Goal: Task Accomplishment & Management: Manage account settings

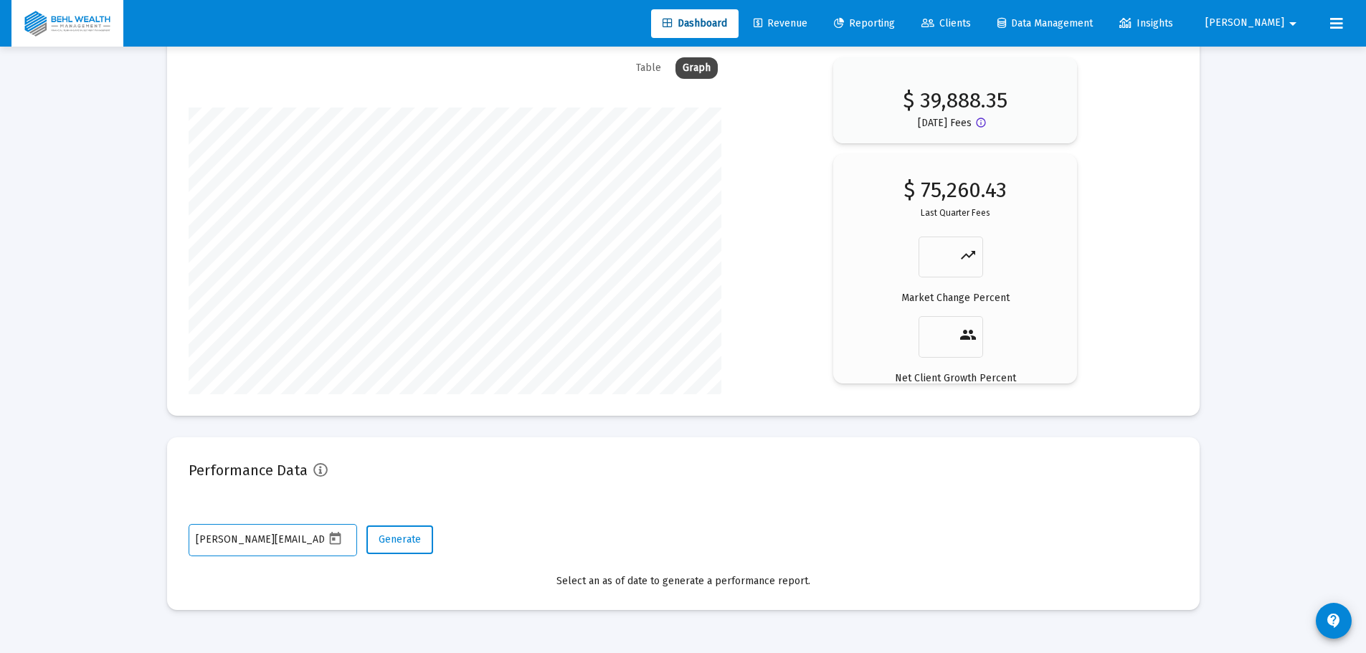
click at [1266, 26] on span "[PERSON_NAME]" at bounding box center [1245, 23] width 79 height 12
click at [1276, 56] on span "Settings" at bounding box center [1296, 61] width 42 height 34
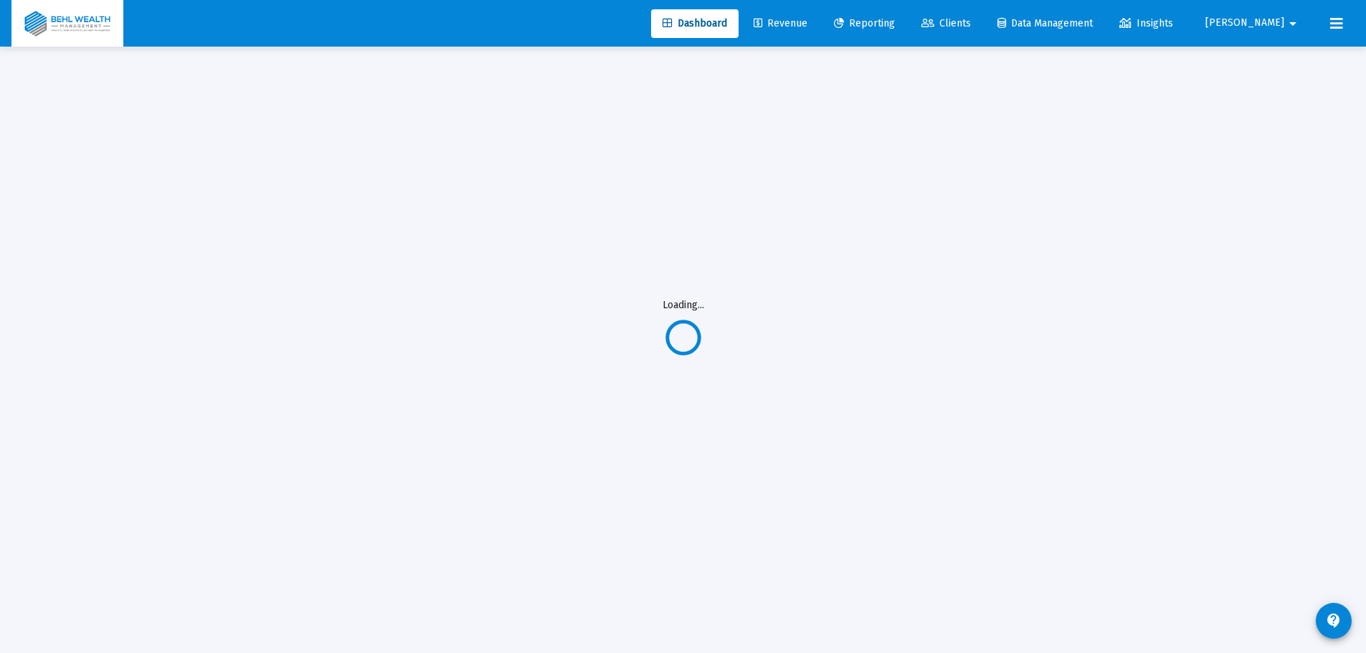
scroll to position [47, 0]
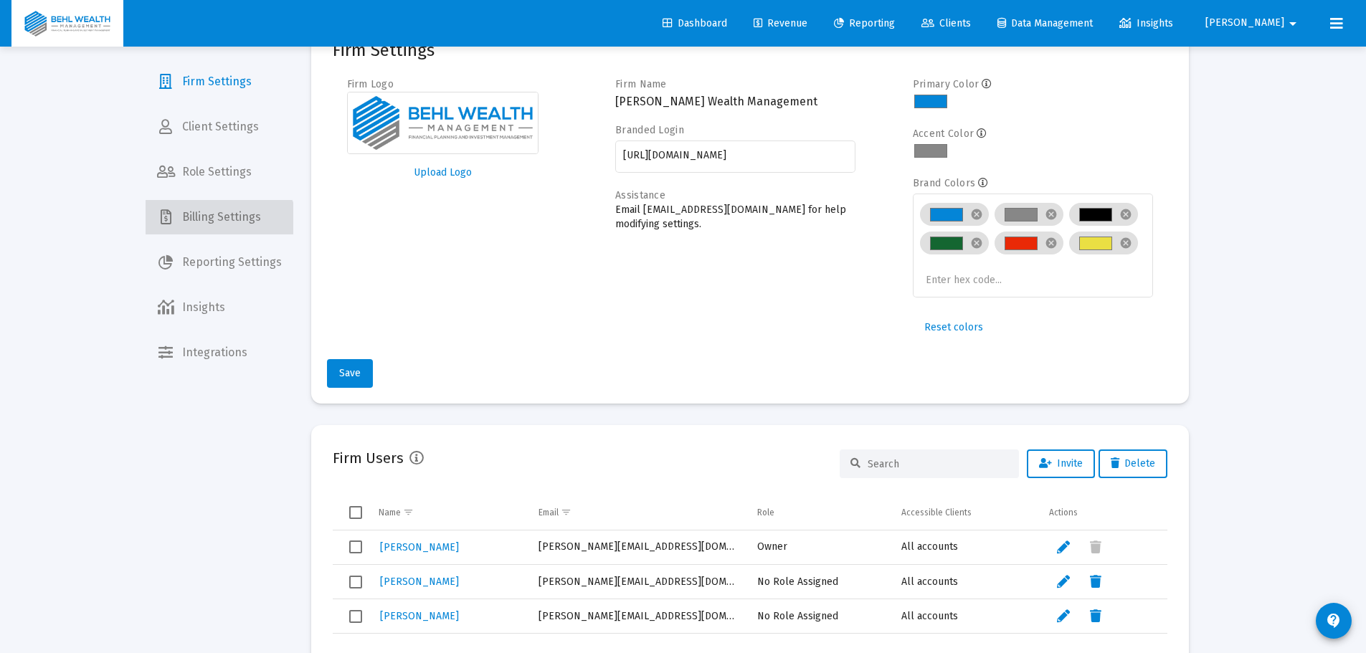
click at [219, 232] on span "Billing Settings" at bounding box center [220, 217] width 148 height 34
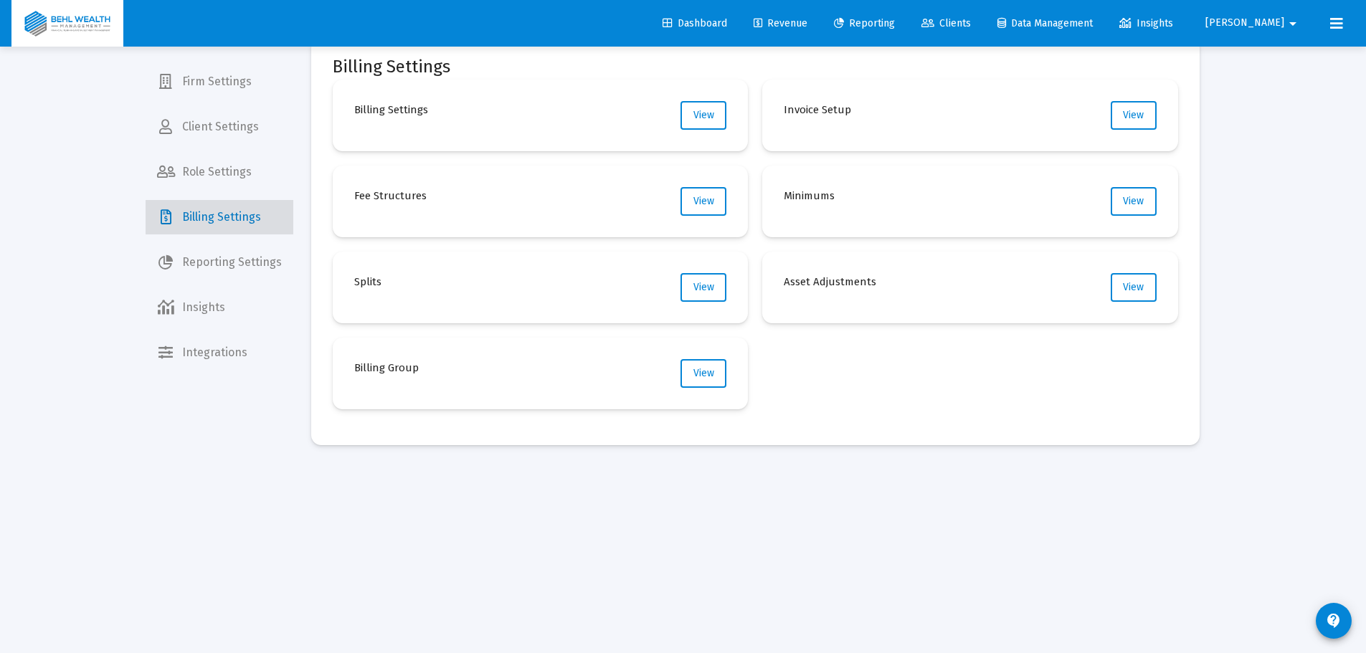
click at [227, 229] on span "Billing Settings" at bounding box center [220, 217] width 148 height 34
click at [699, 374] on span "View" at bounding box center [704, 373] width 21 height 12
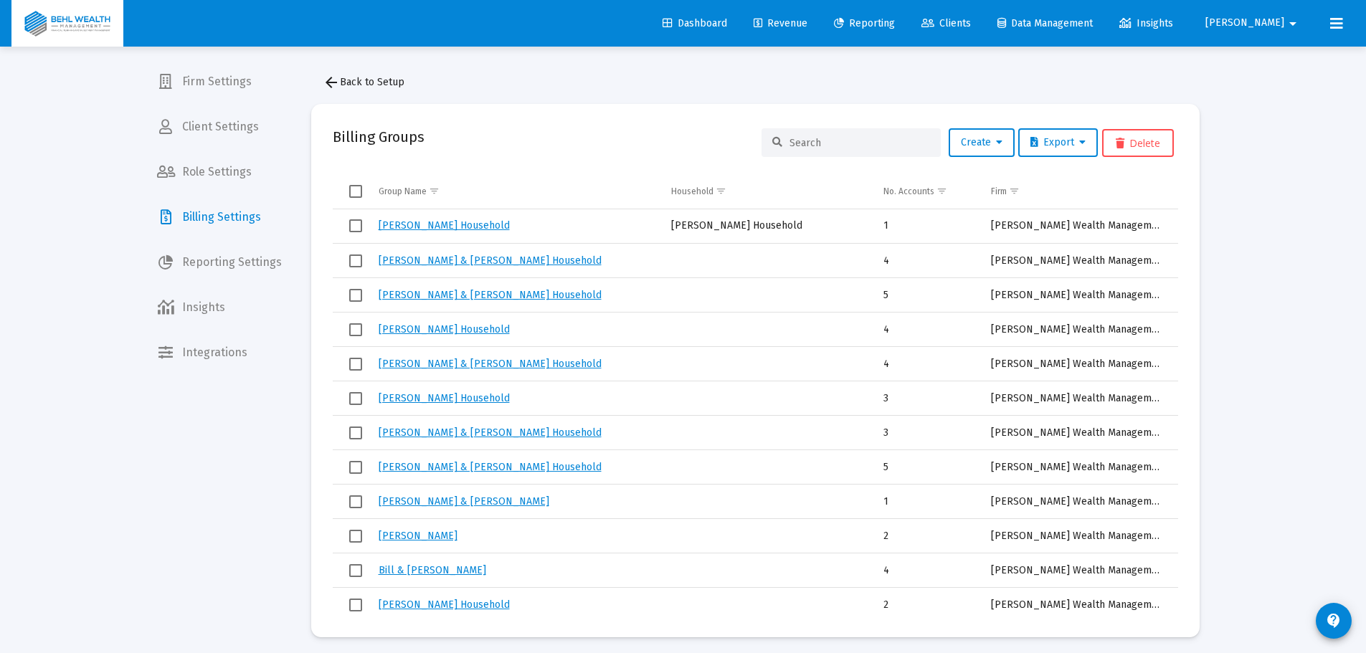
click at [828, 143] on input at bounding box center [860, 143] width 141 height 12
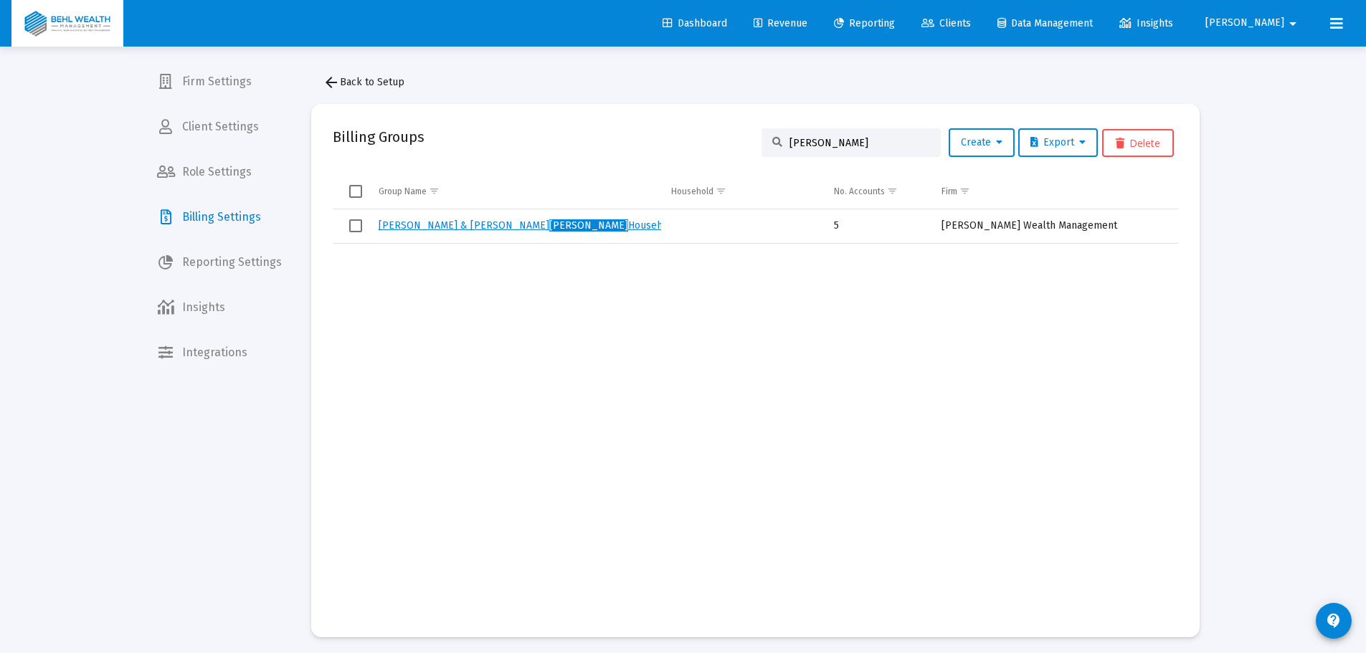
type input "[PERSON_NAME]"
click at [504, 231] on link "[PERSON_NAME] & [PERSON_NAME] Household" at bounding box center [528, 225] width 299 height 12
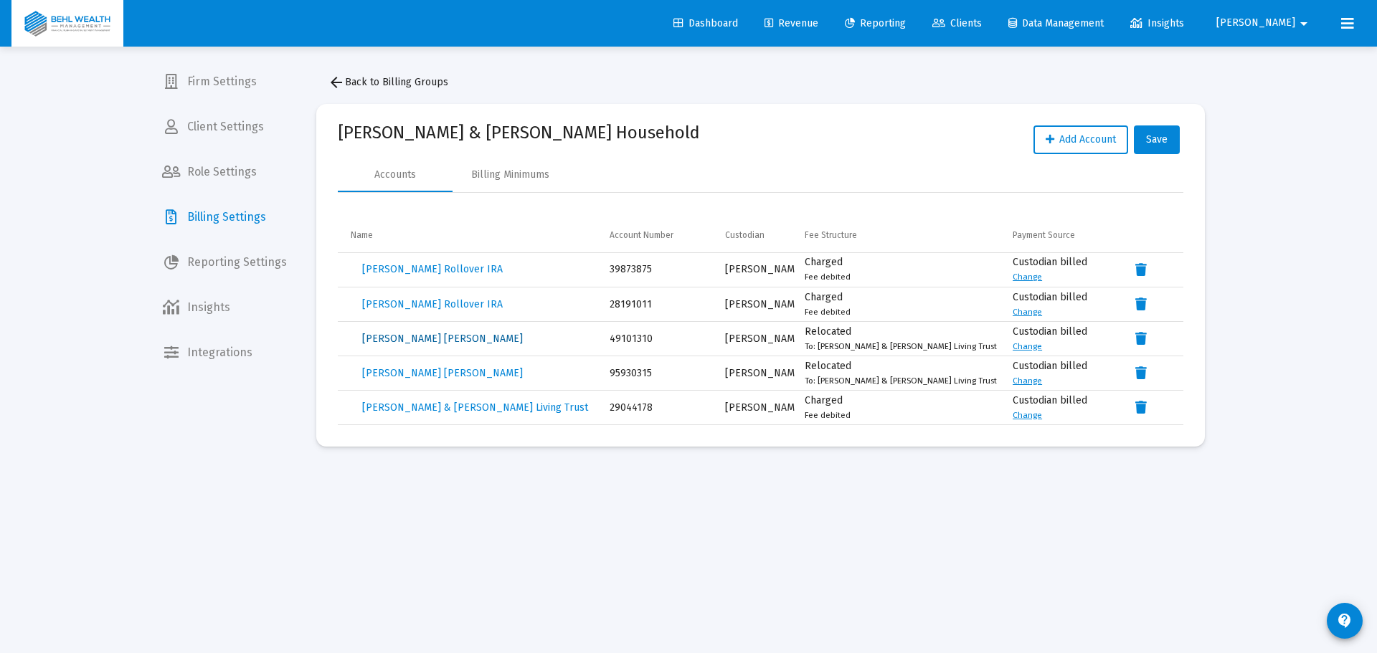
click at [451, 340] on span "[PERSON_NAME] [PERSON_NAME]" at bounding box center [442, 339] width 161 height 12
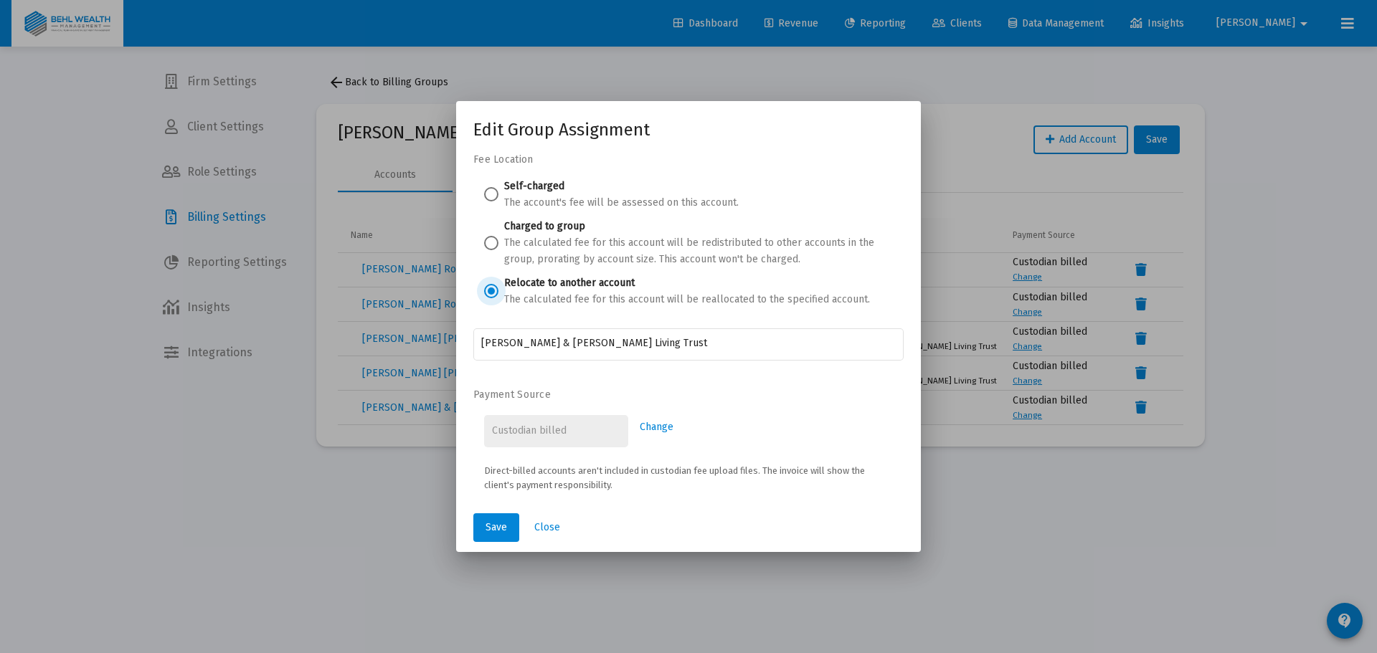
click at [491, 192] on span at bounding box center [491, 194] width 14 height 14
click at [491, 192] on input "Self-charged The account's fee will be assessed on this account." at bounding box center [491, 194] width 14 height 14
radio input "true"
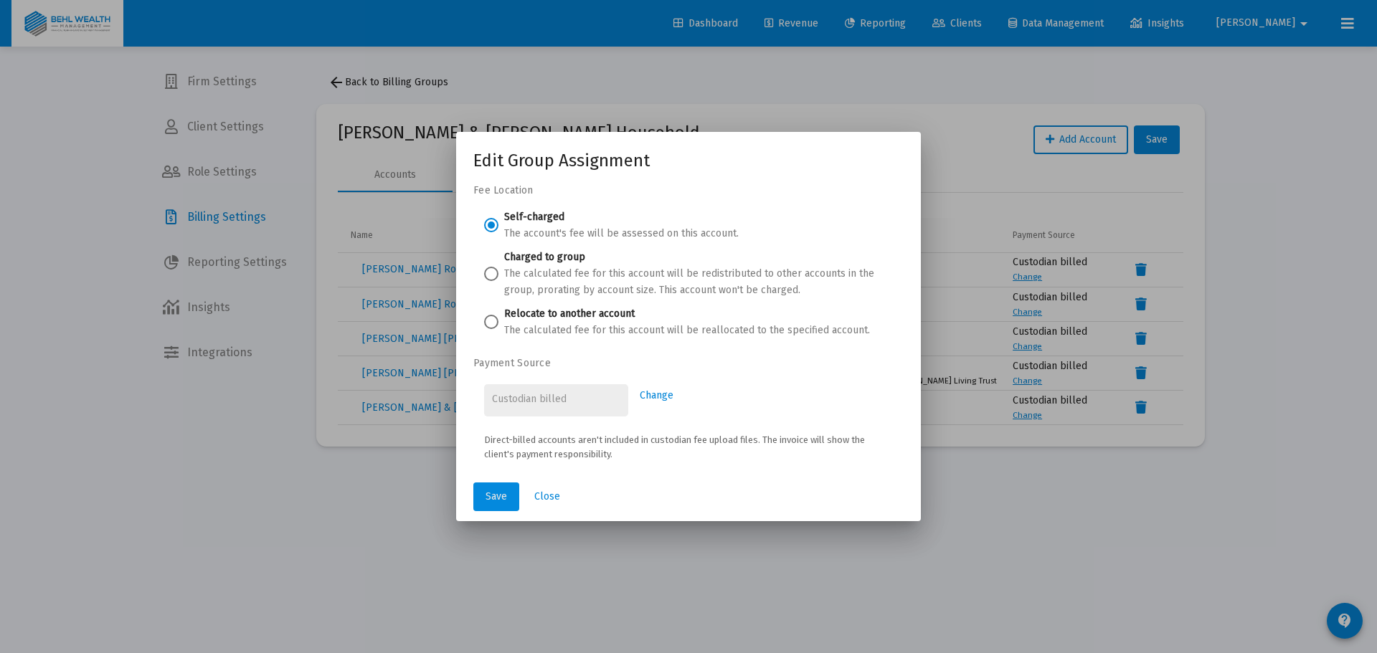
click at [504, 501] on span "Save" at bounding box center [497, 497] width 22 height 12
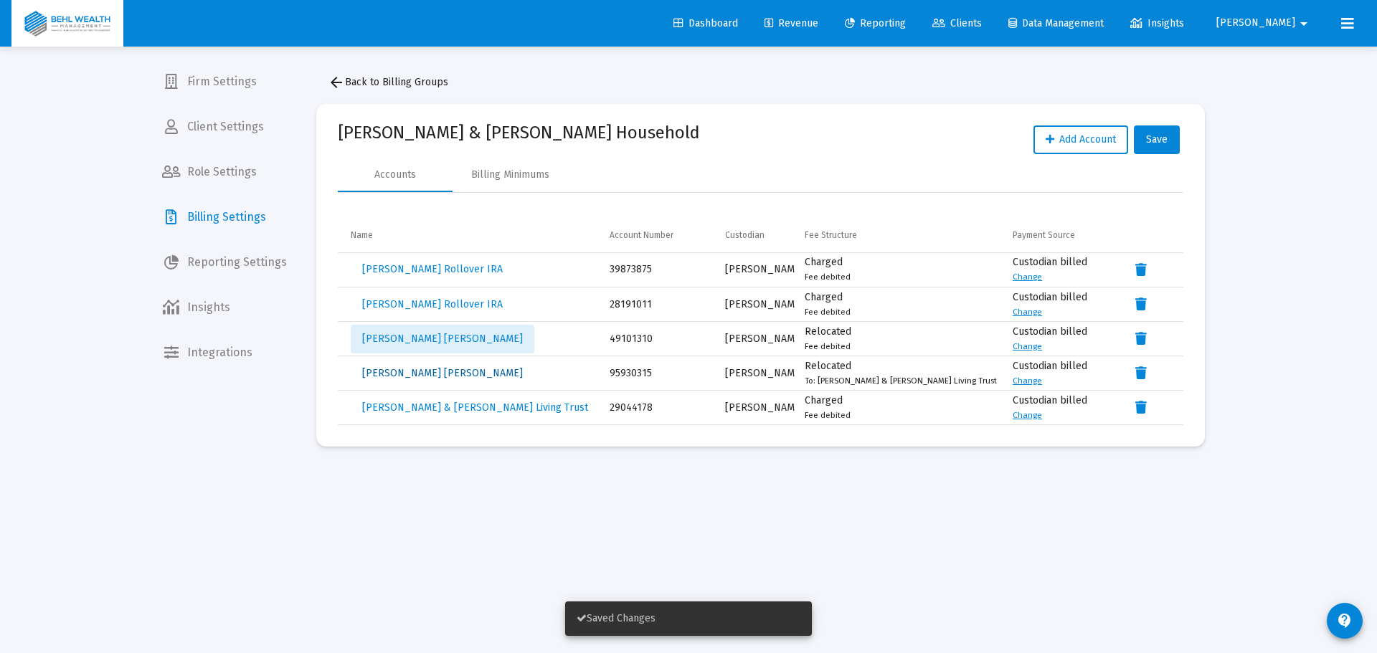
click at [436, 377] on span "[PERSON_NAME] [PERSON_NAME]" at bounding box center [442, 373] width 161 height 12
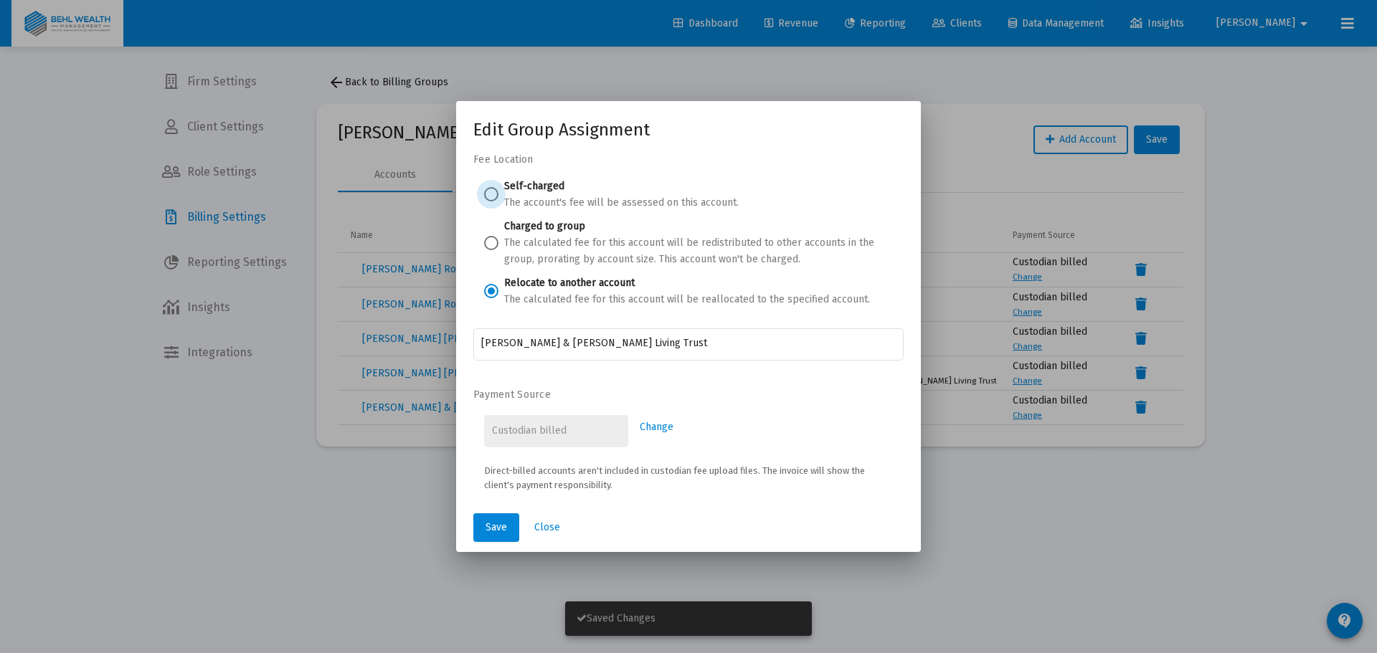
click at [486, 193] on span at bounding box center [491, 194] width 14 height 14
click at [486, 193] on input "Self-charged The account's fee will be assessed on this account." at bounding box center [491, 194] width 14 height 14
radio input "true"
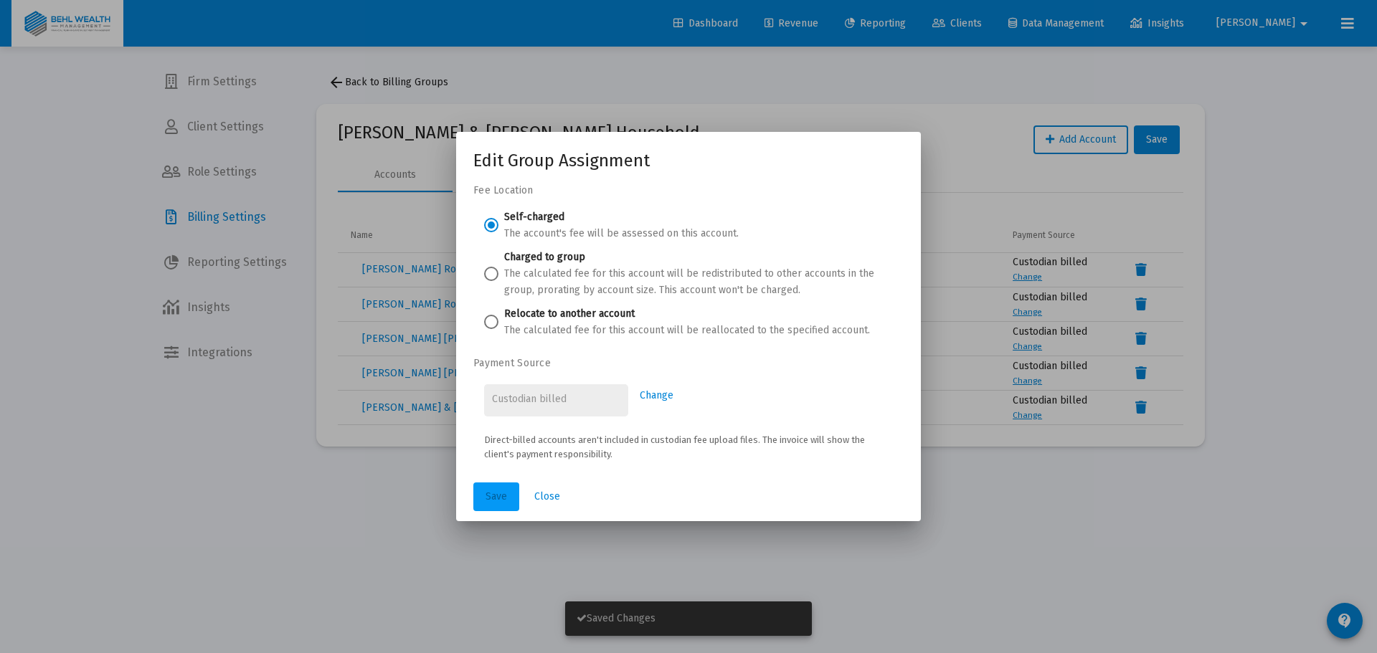
click at [495, 491] on span "Save" at bounding box center [497, 497] width 22 height 12
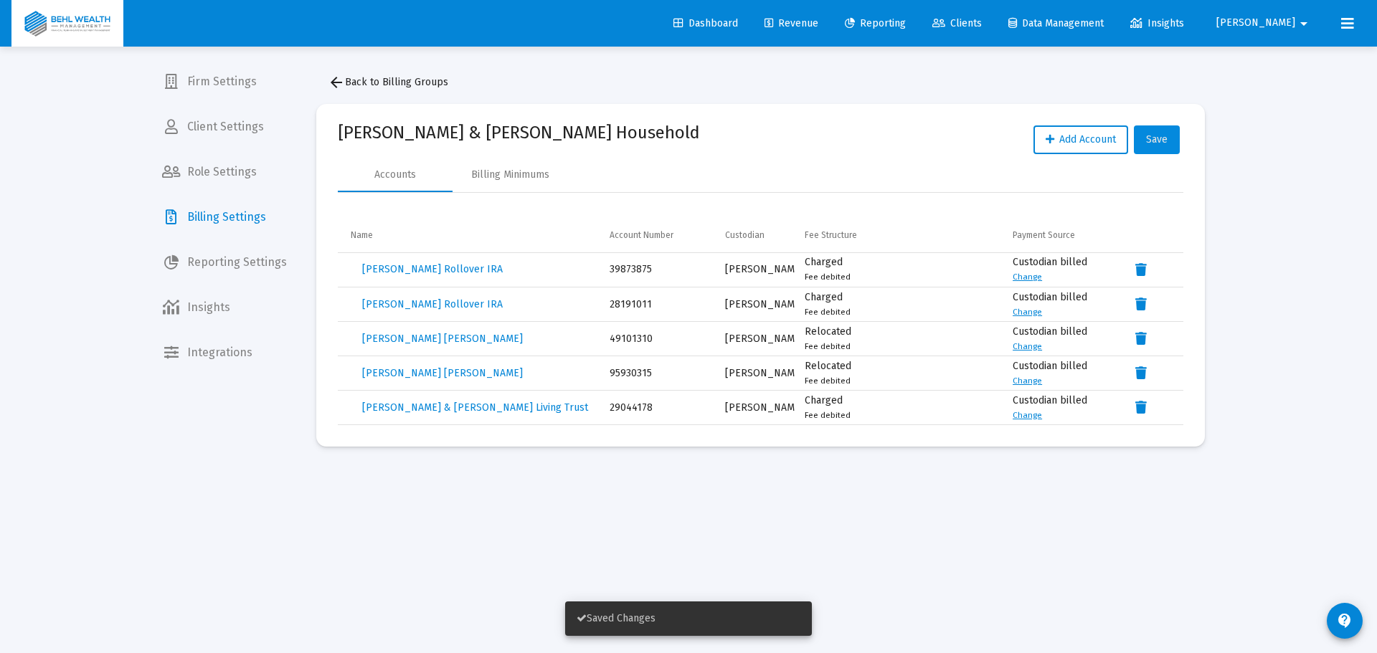
click at [1157, 139] on span "Save" at bounding box center [1157, 139] width 22 height 12
click at [1156, 146] on button "Save" at bounding box center [1157, 140] width 46 height 29
click at [537, 178] on div "Billing Minimums" at bounding box center [510, 175] width 78 height 14
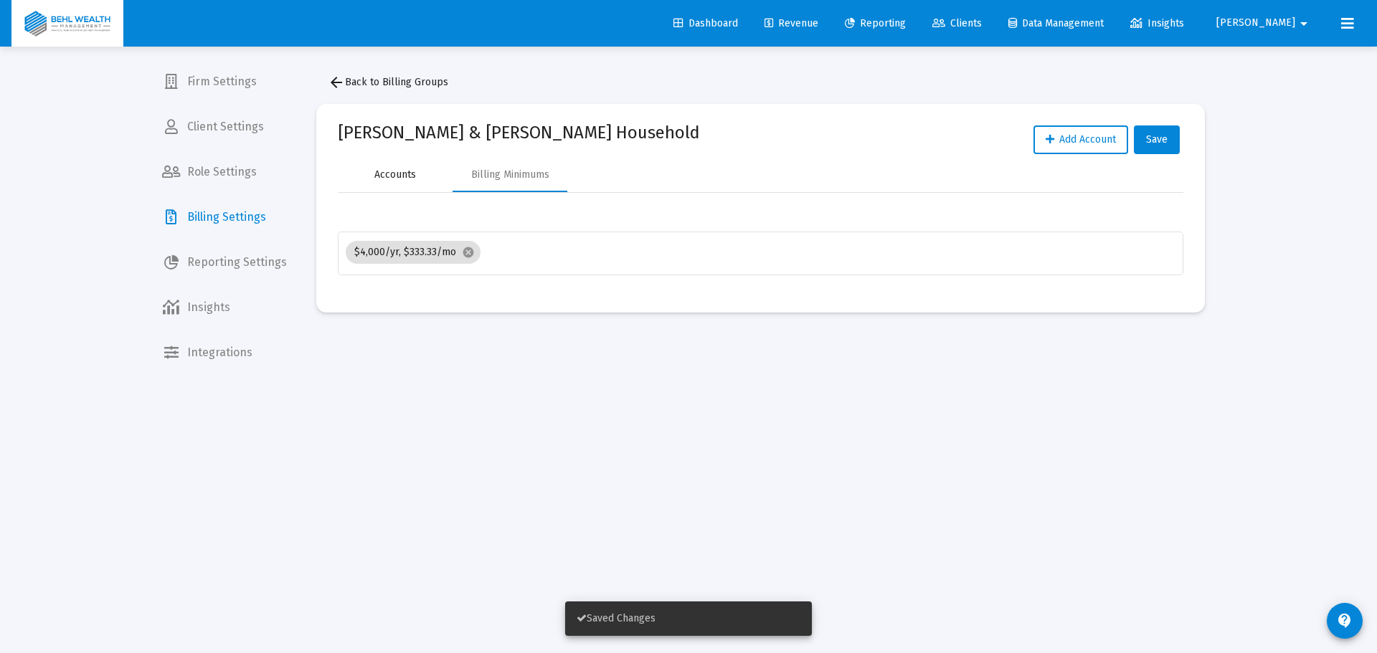
click at [402, 180] on div "Accounts" at bounding box center [395, 175] width 42 height 14
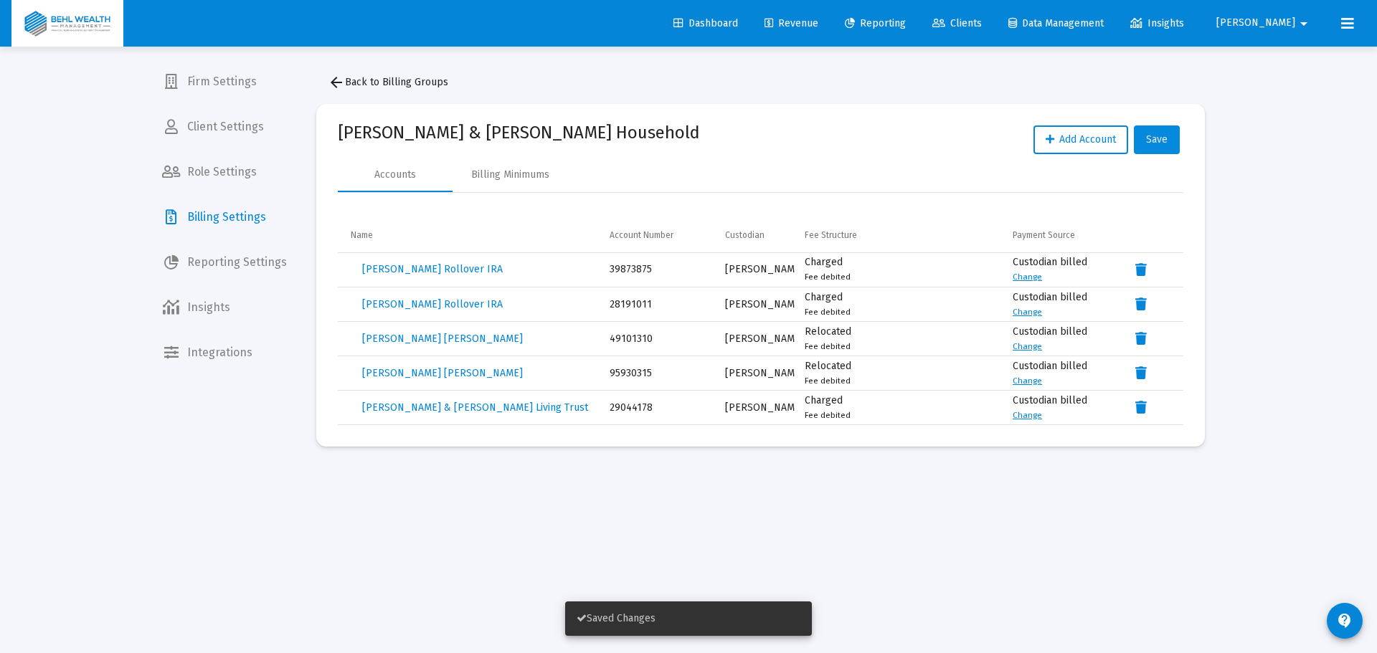
click at [1163, 130] on button "Save" at bounding box center [1157, 140] width 46 height 29
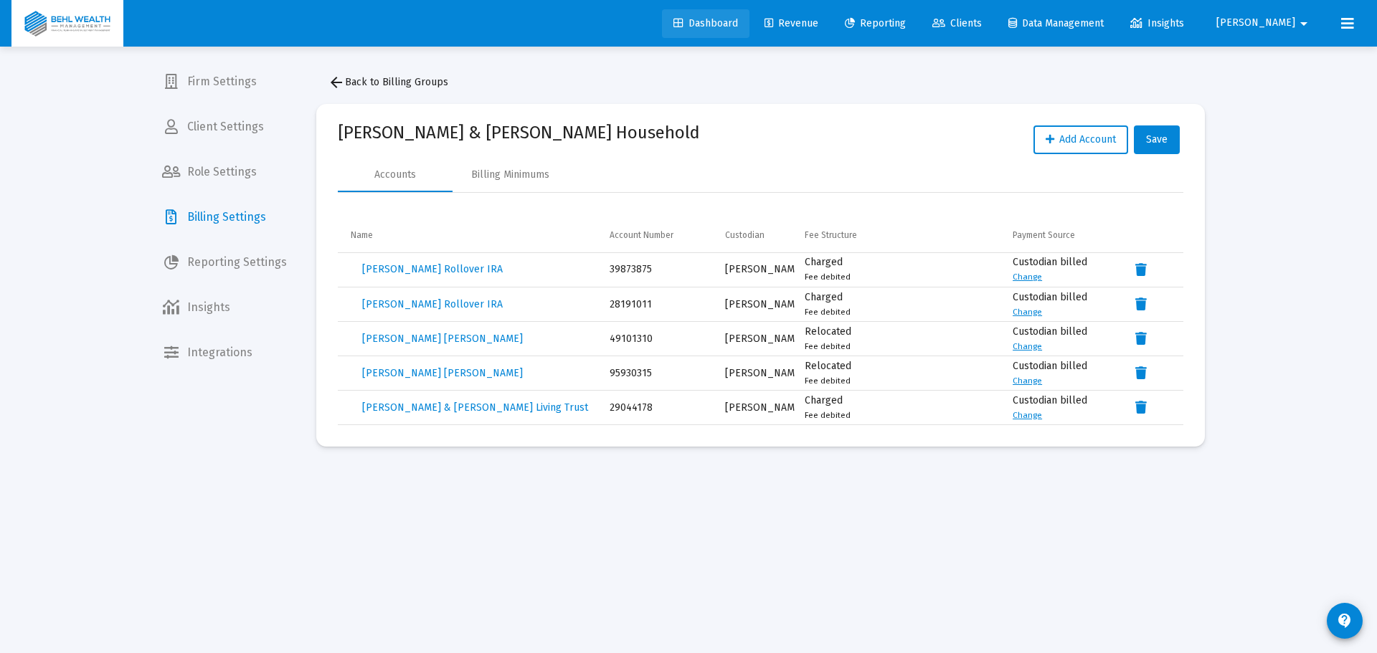
click at [738, 24] on span "Dashboard" at bounding box center [706, 23] width 65 height 12
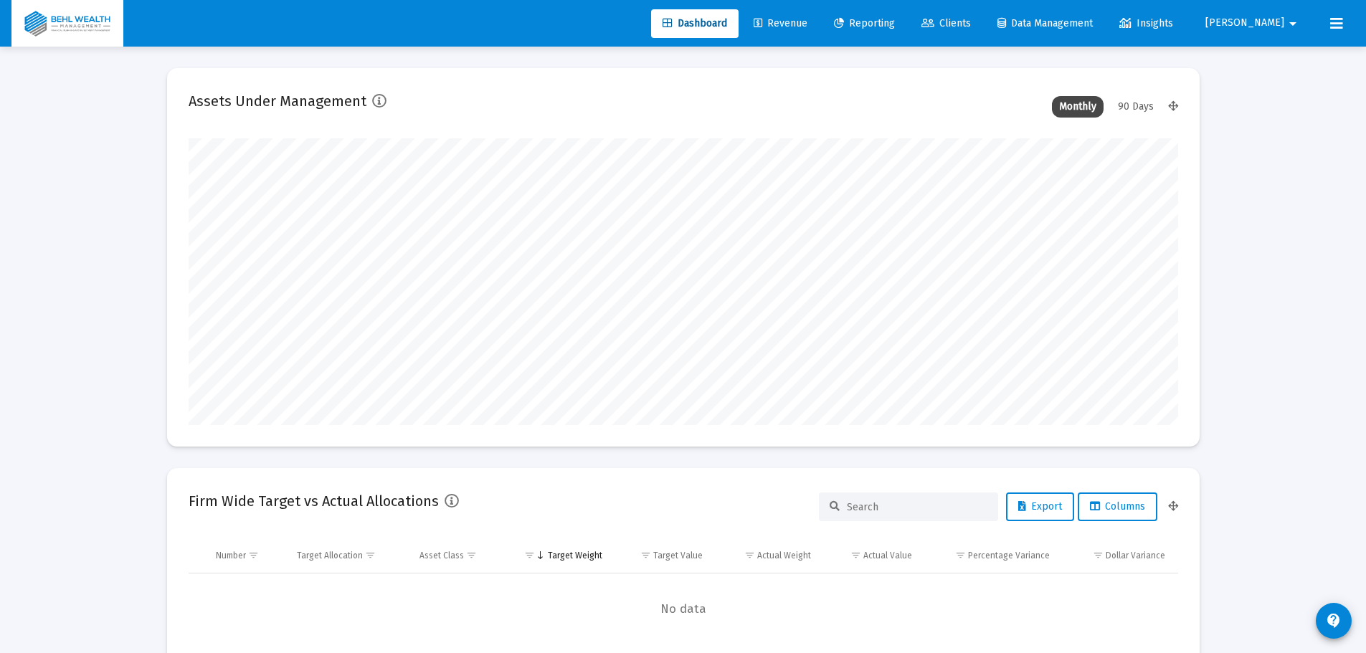
scroll to position [287, 533]
click at [1280, 22] on span "[PERSON_NAME]" at bounding box center [1245, 23] width 79 height 12
click at [1284, 60] on span "Settings" at bounding box center [1296, 61] width 42 height 34
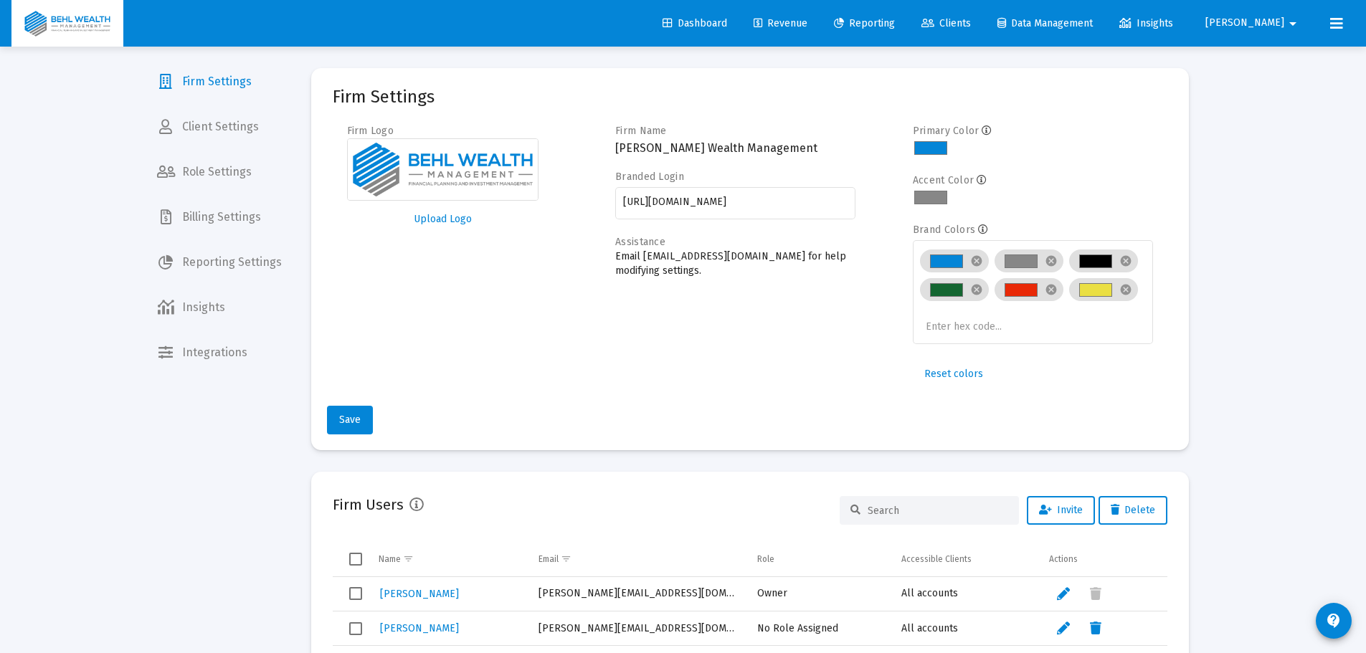
click at [236, 222] on span "Billing Settings" at bounding box center [220, 217] width 148 height 34
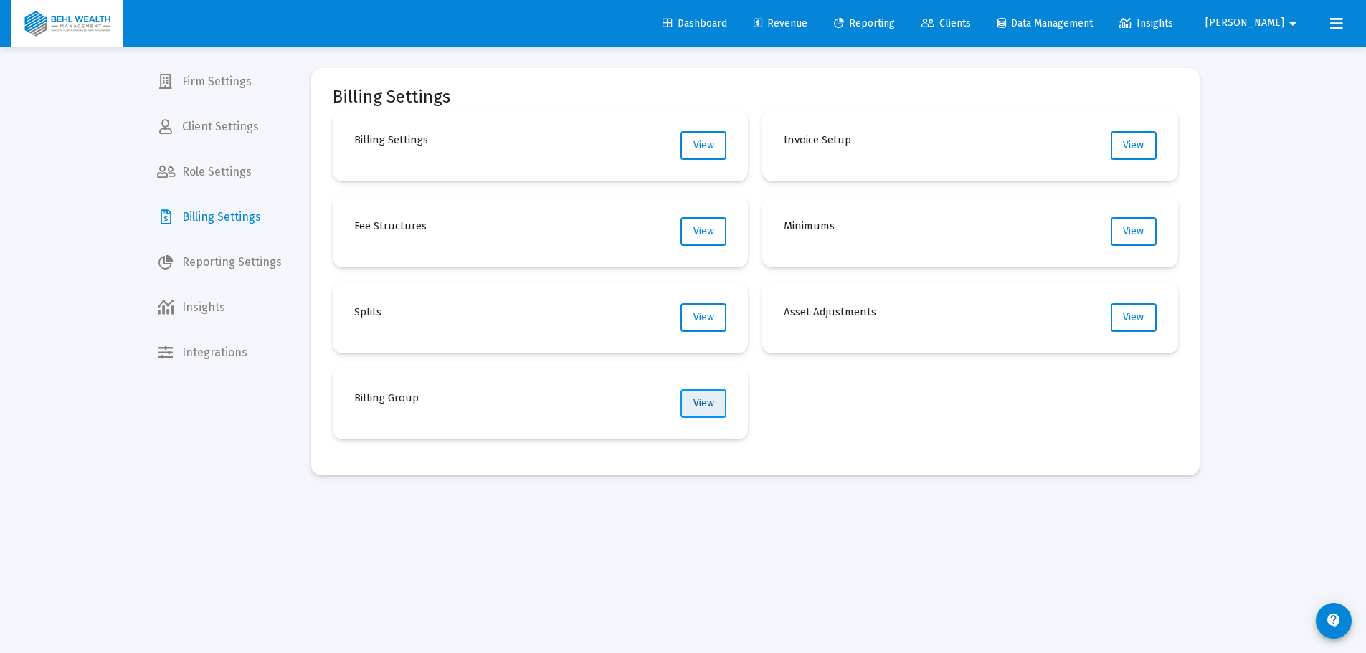
click at [698, 399] on span "View" at bounding box center [704, 403] width 21 height 12
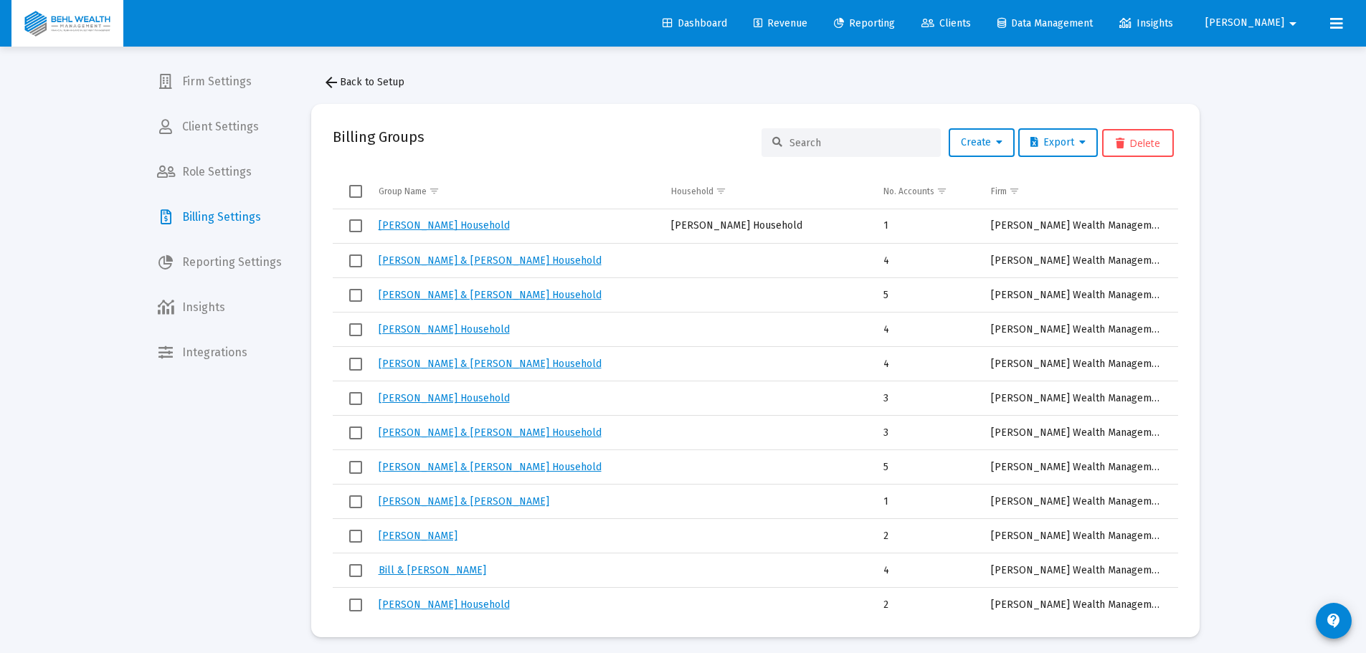
click at [824, 143] on input at bounding box center [860, 143] width 141 height 12
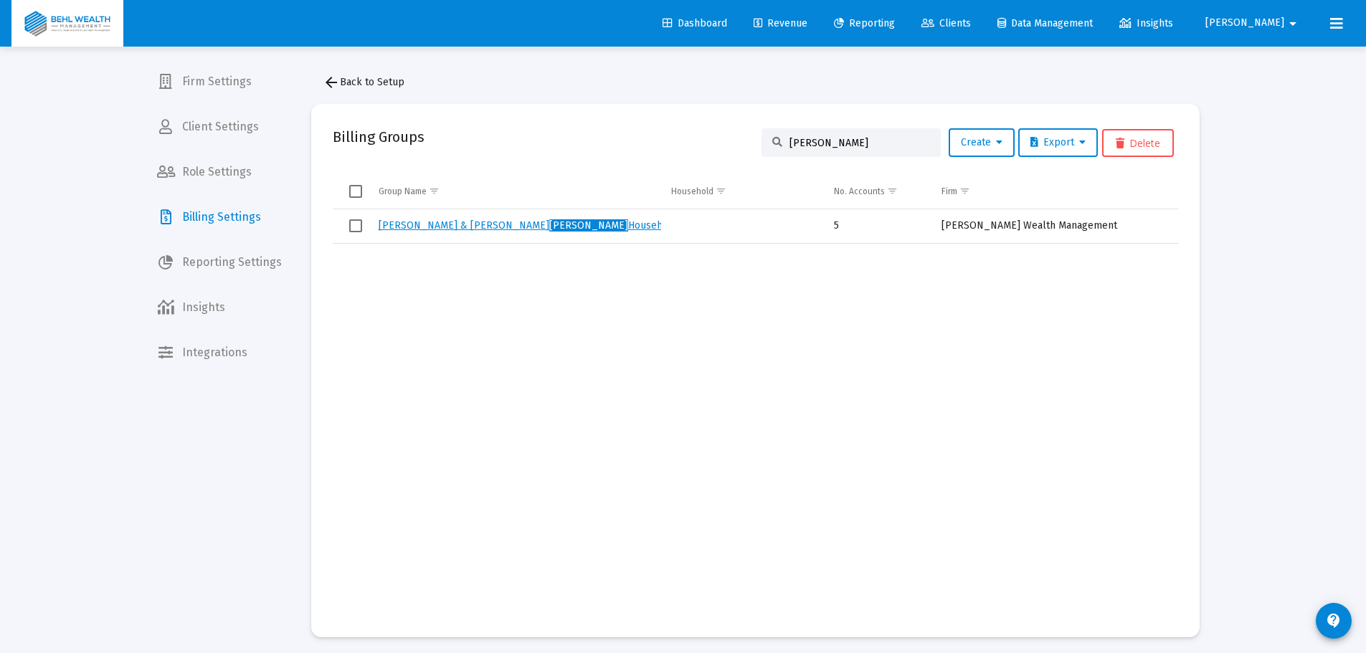
type input "[PERSON_NAME]"
click at [474, 226] on link "[PERSON_NAME] & [PERSON_NAME] Household" at bounding box center [528, 225] width 299 height 12
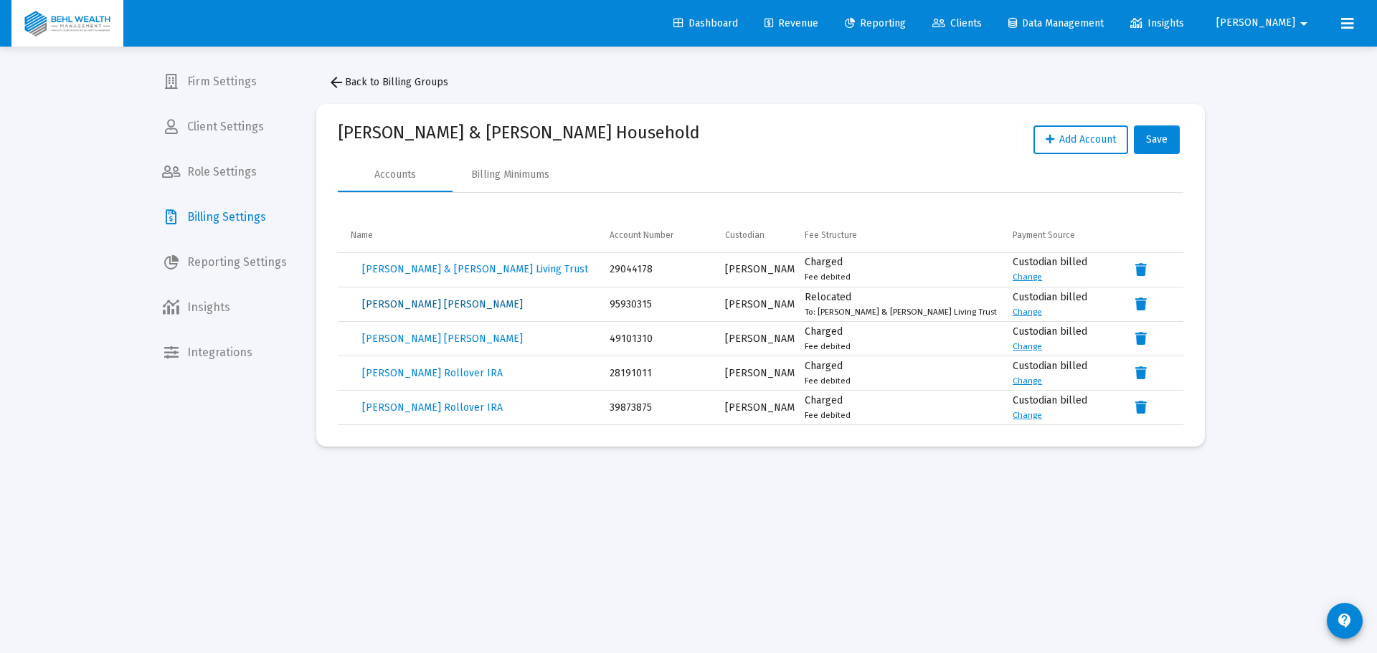
click at [445, 303] on span "[PERSON_NAME] [PERSON_NAME]" at bounding box center [442, 304] width 161 height 12
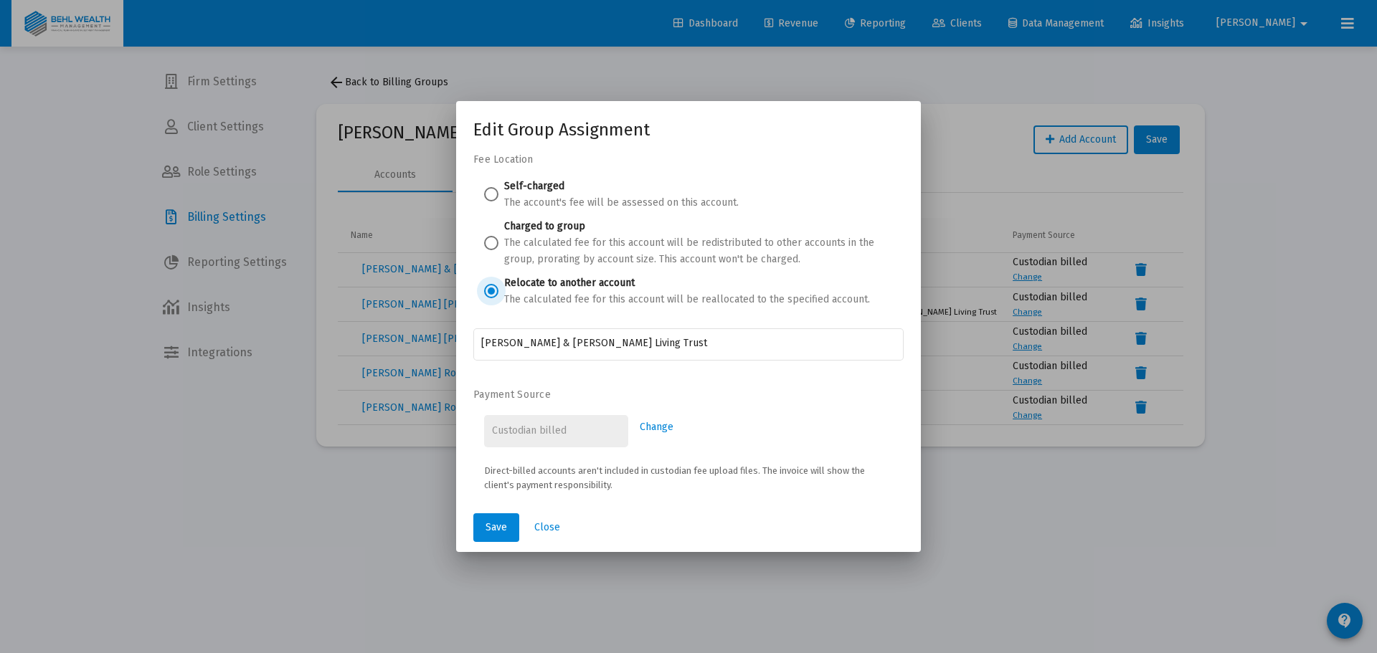
click at [489, 191] on span at bounding box center [491, 194] width 14 height 14
click at [489, 191] on input "Self-charged The account's fee will be assessed on this account." at bounding box center [491, 194] width 14 height 14
radio input "true"
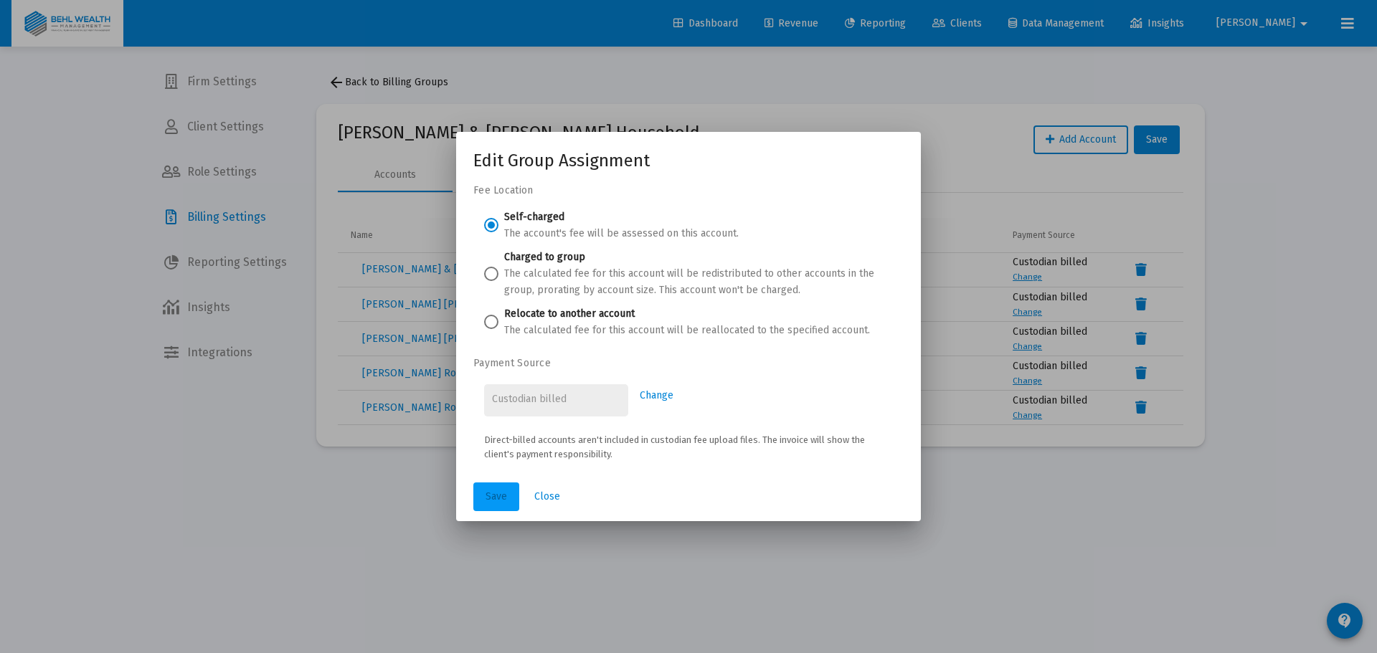
click at [498, 491] on span "Save" at bounding box center [497, 497] width 22 height 12
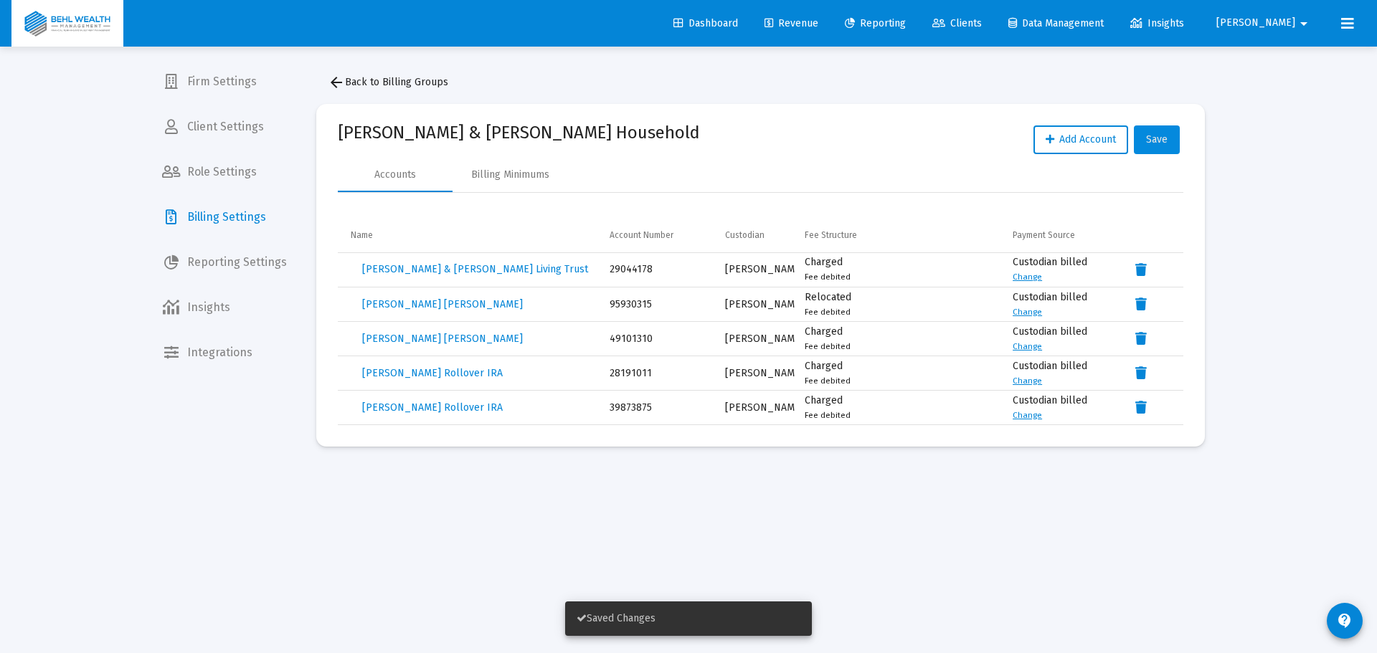
click at [1157, 138] on span "Save" at bounding box center [1157, 139] width 22 height 12
click at [236, 90] on span "Firm Settings" at bounding box center [225, 82] width 148 height 34
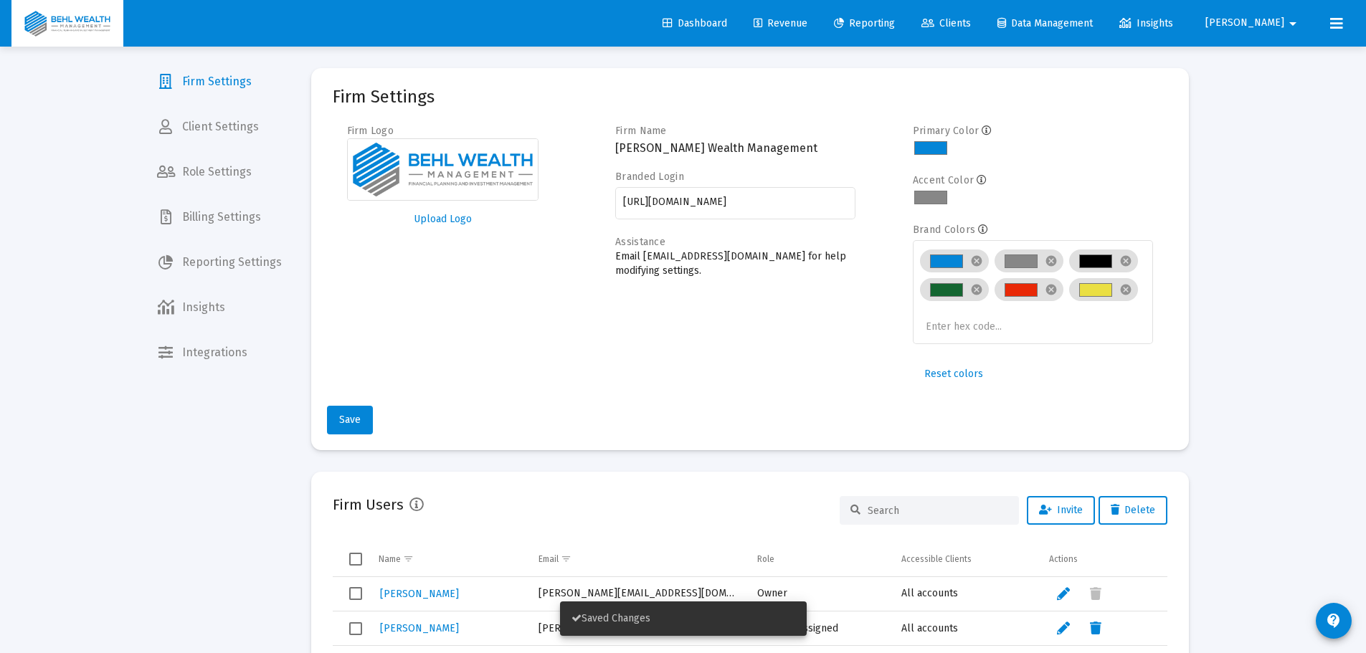
click at [1271, 14] on button "[PERSON_NAME]" at bounding box center [1254, 23] width 131 height 29
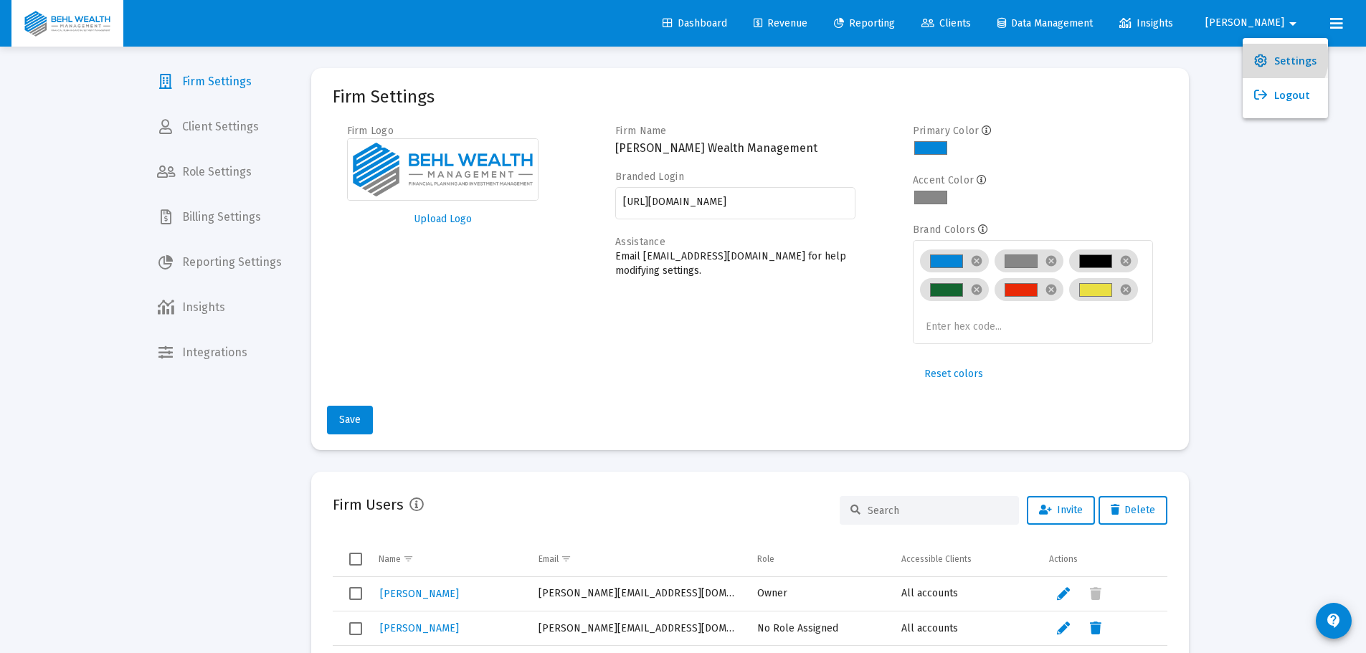
click at [1277, 58] on span "Settings" at bounding box center [1296, 61] width 42 height 34
click at [247, 219] on span "Billing Settings" at bounding box center [220, 217] width 148 height 34
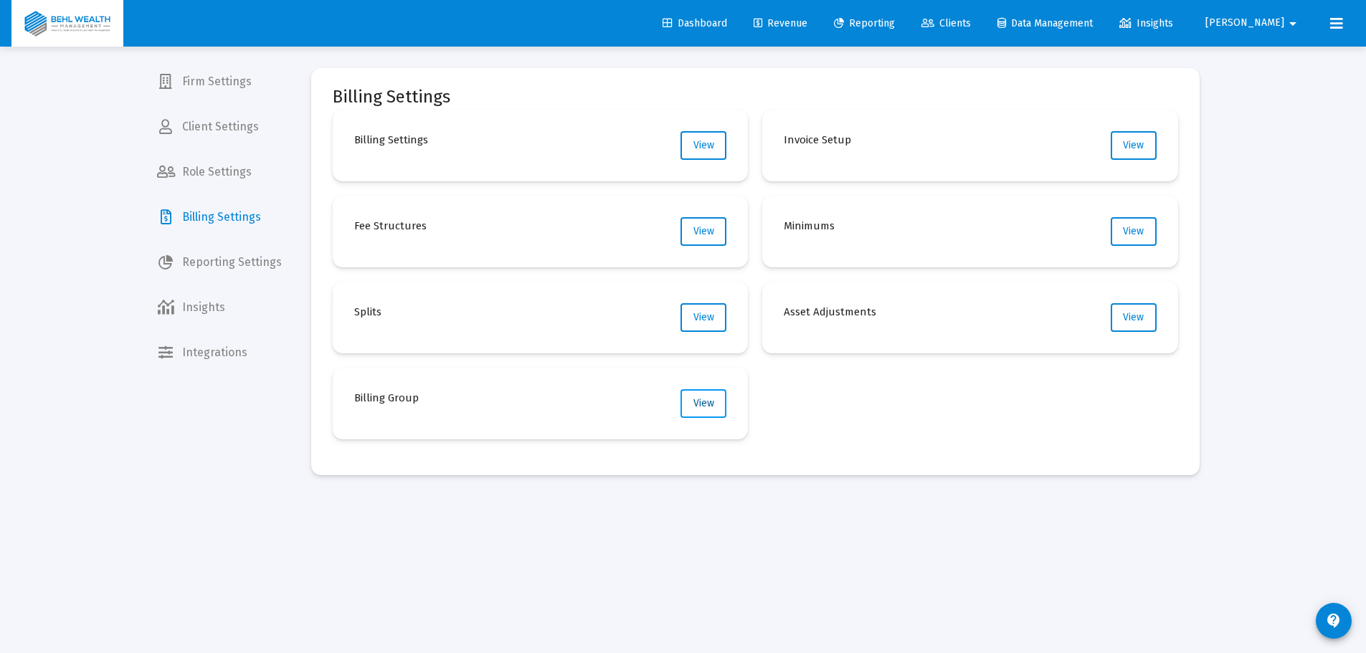
click at [696, 405] on span "View" at bounding box center [704, 403] width 21 height 12
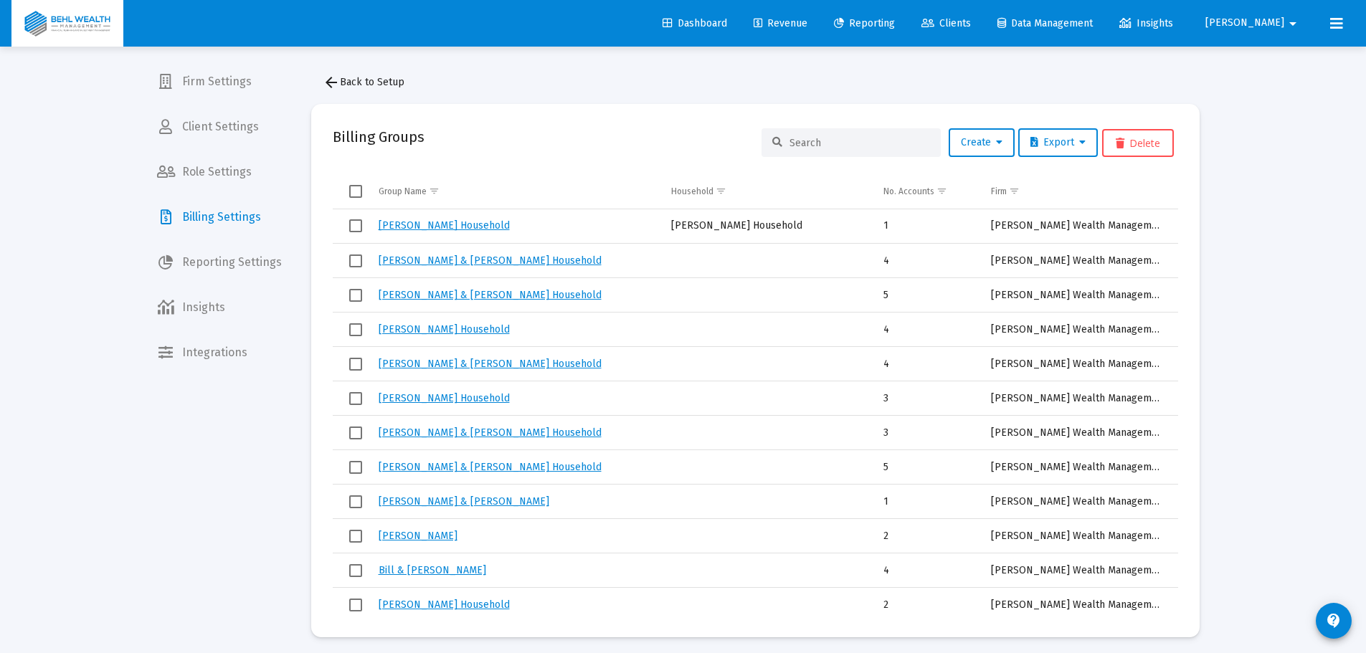
click at [819, 137] on input at bounding box center [860, 143] width 141 height 12
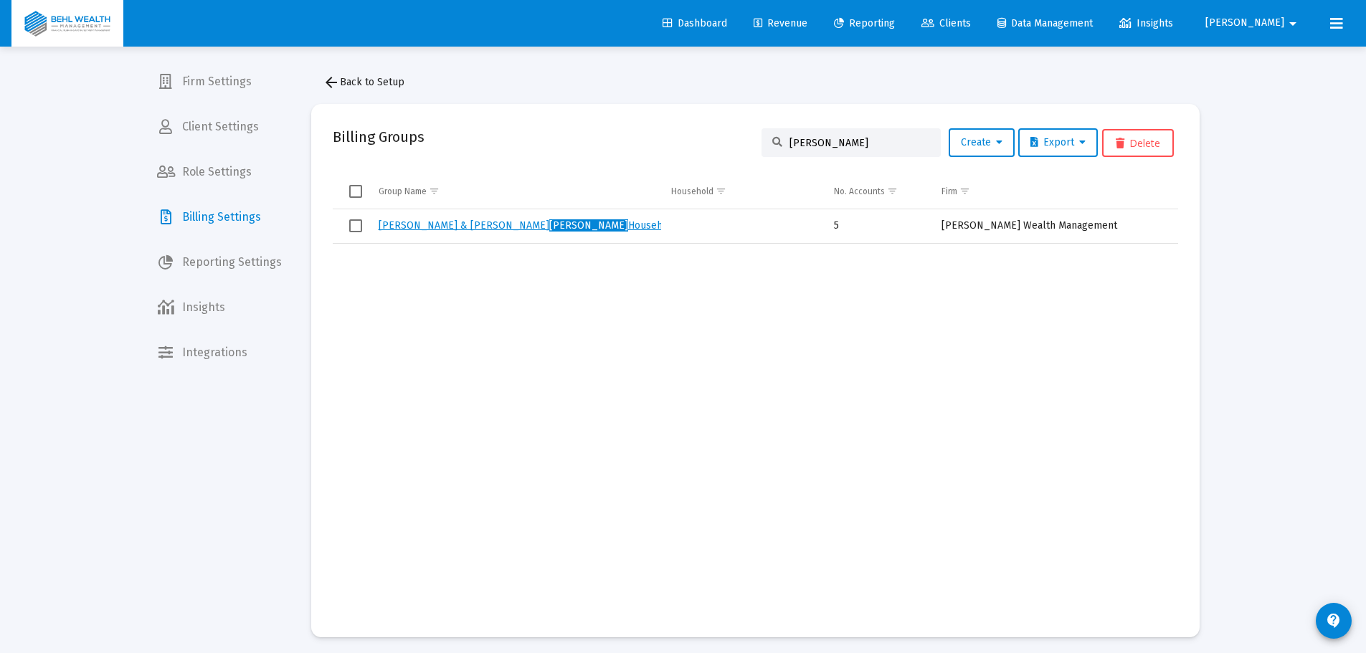
type input "[PERSON_NAME]"
click at [486, 225] on link "[PERSON_NAME] & [PERSON_NAME] Household" at bounding box center [528, 225] width 299 height 12
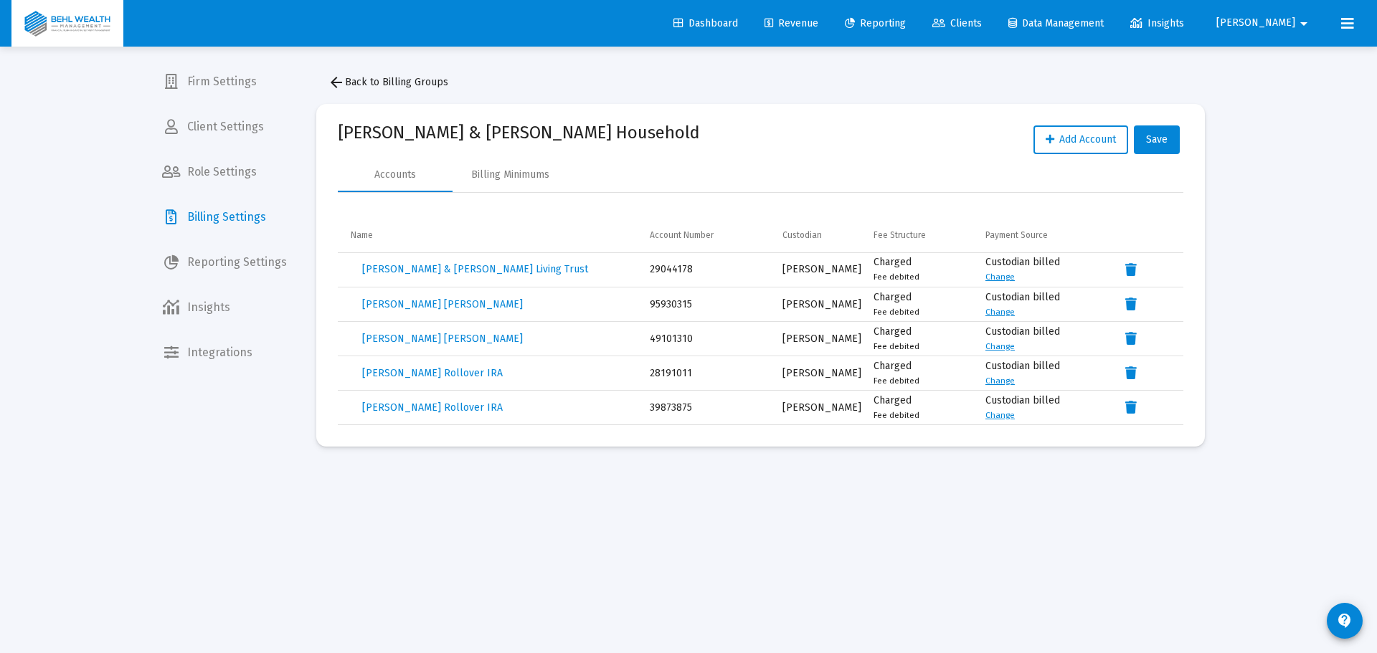
click at [906, 23] on span "Reporting" at bounding box center [875, 23] width 61 height 12
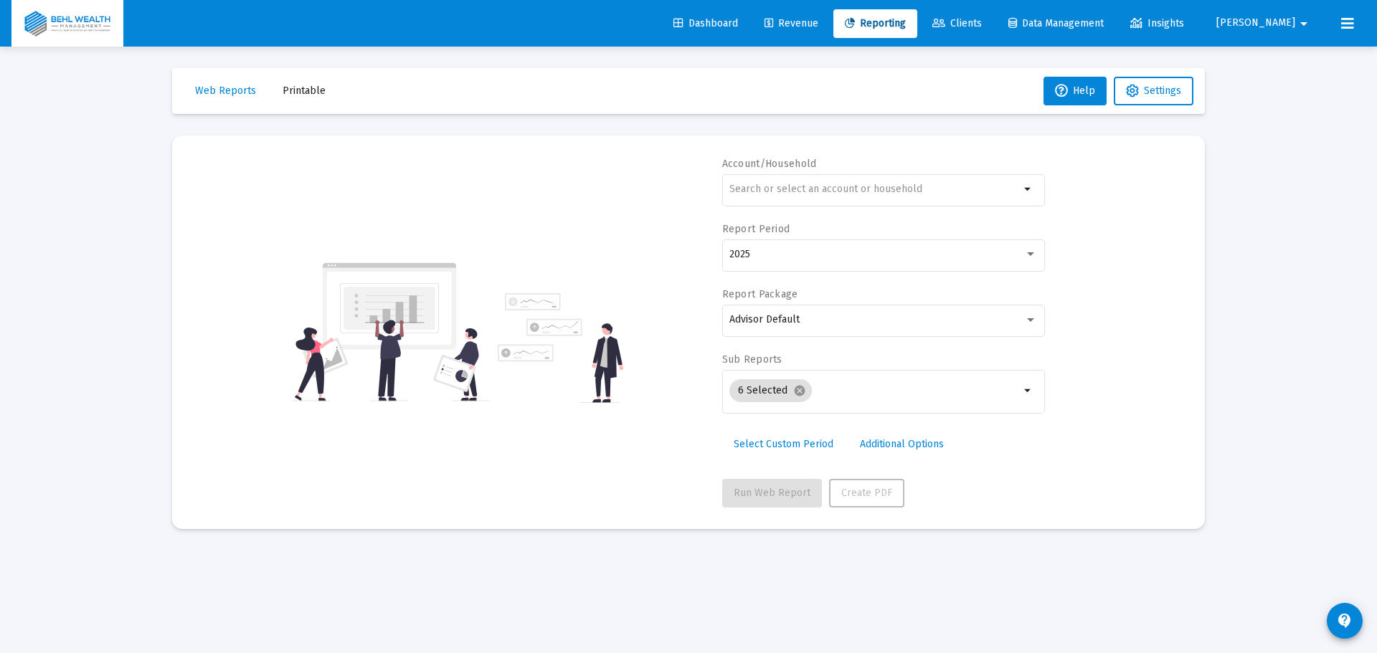
click at [818, 20] on span "Revenue" at bounding box center [792, 23] width 54 height 12
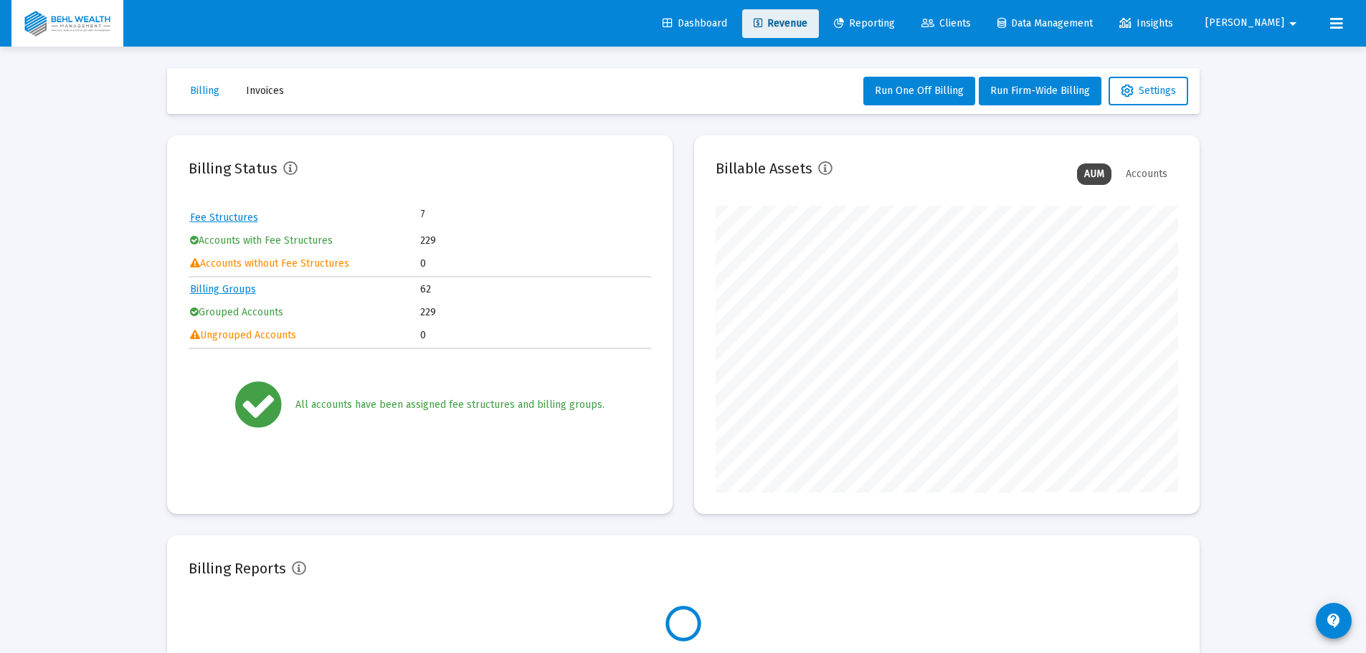
scroll to position [287, 463]
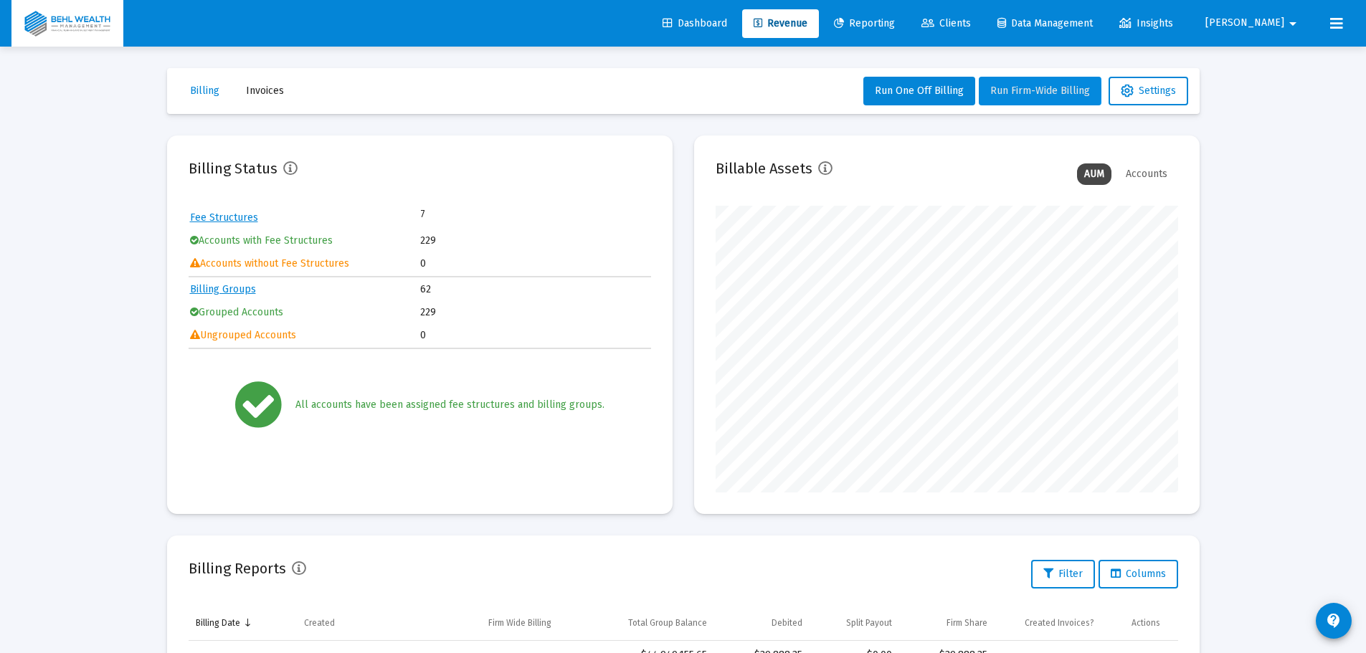
click at [1017, 90] on span "Run Firm-Wide Billing" at bounding box center [1041, 91] width 100 height 12
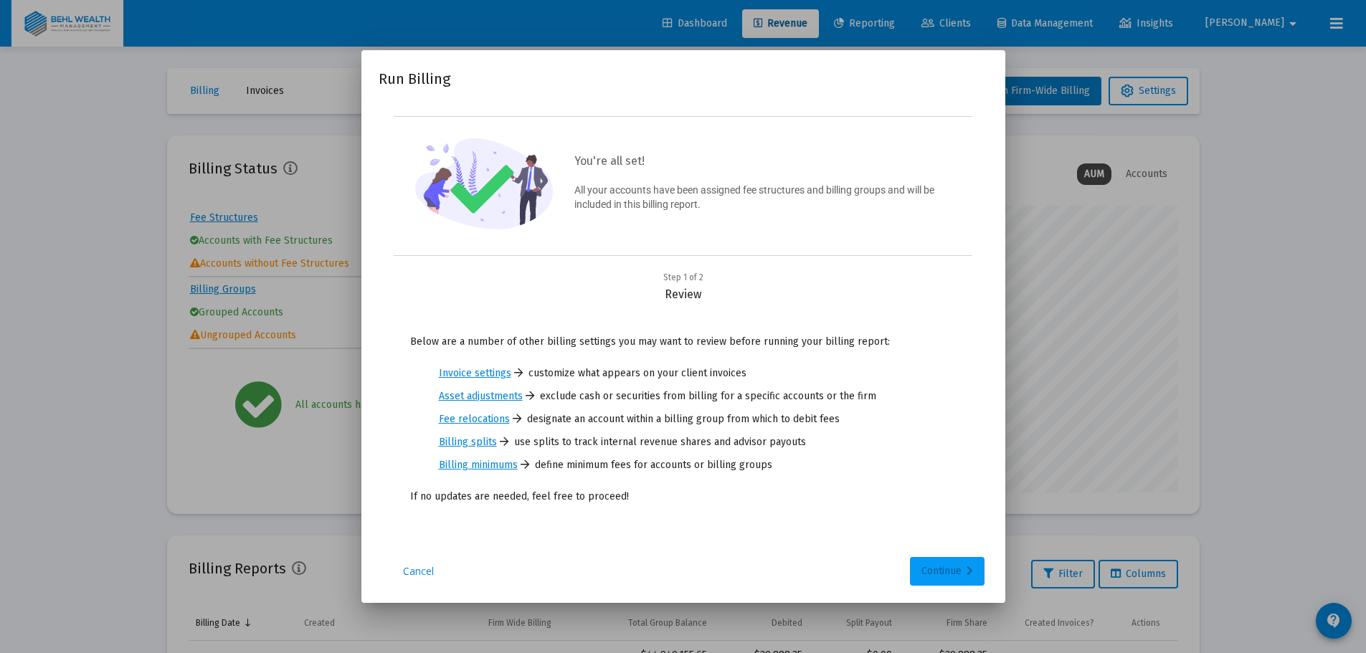
click at [940, 575] on div "Continue" at bounding box center [948, 571] width 52 height 29
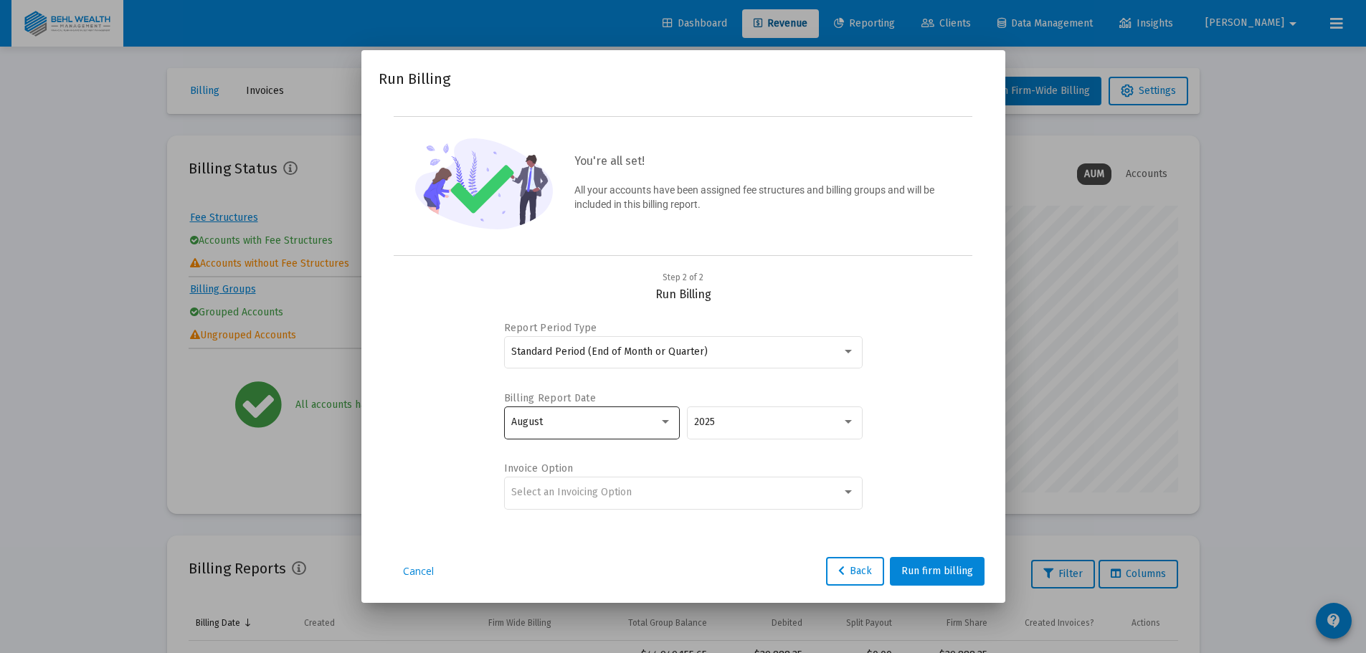
click at [613, 421] on div "August" at bounding box center [585, 422] width 148 height 11
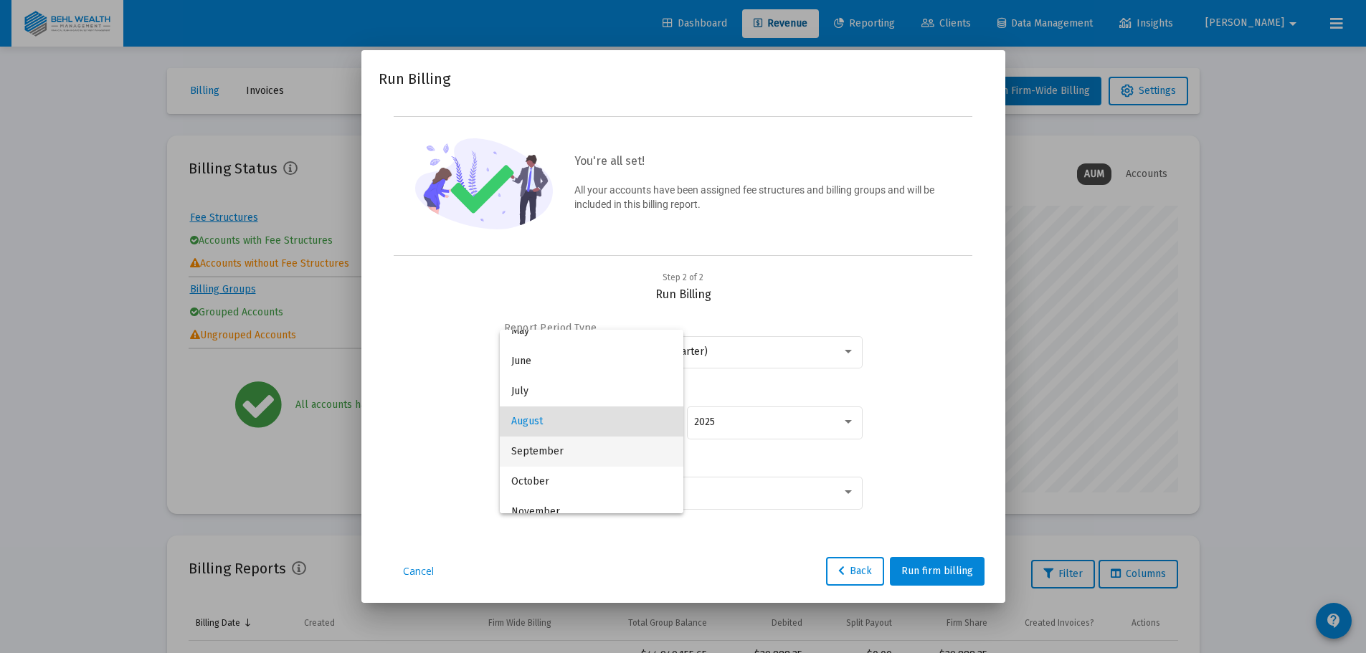
click at [556, 446] on span "September" at bounding box center [591, 452] width 161 height 30
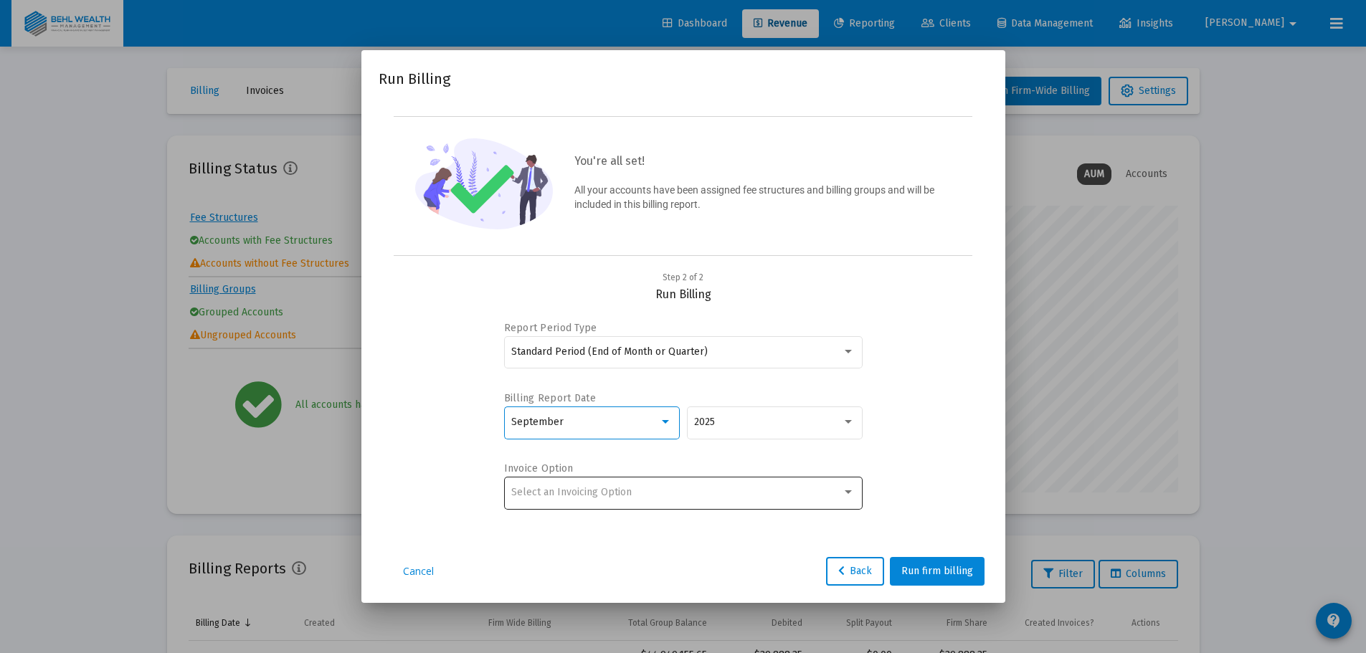
click at [562, 483] on div "Select an Invoicing Option" at bounding box center [683, 492] width 344 height 35
click at [563, 487] on span "No Invoice" at bounding box center [683, 492] width 344 height 30
click at [932, 577] on span "Run firm billing" at bounding box center [938, 571] width 72 height 12
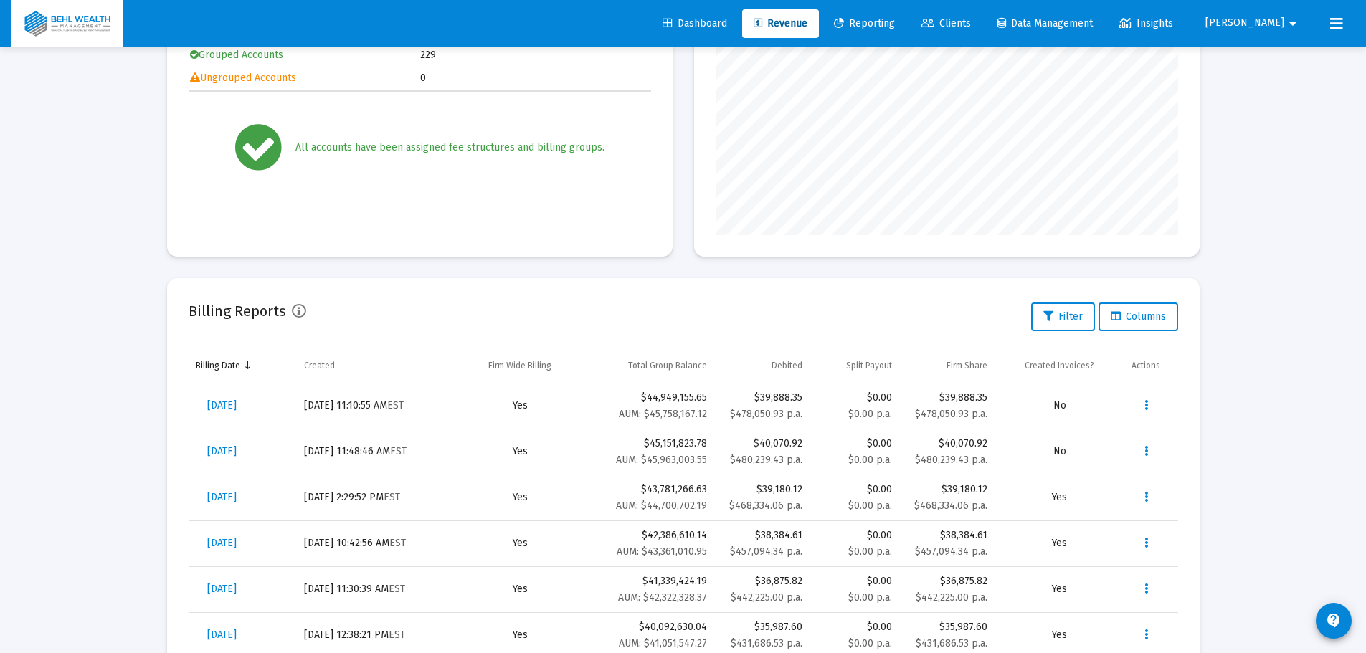
scroll to position [287, 0]
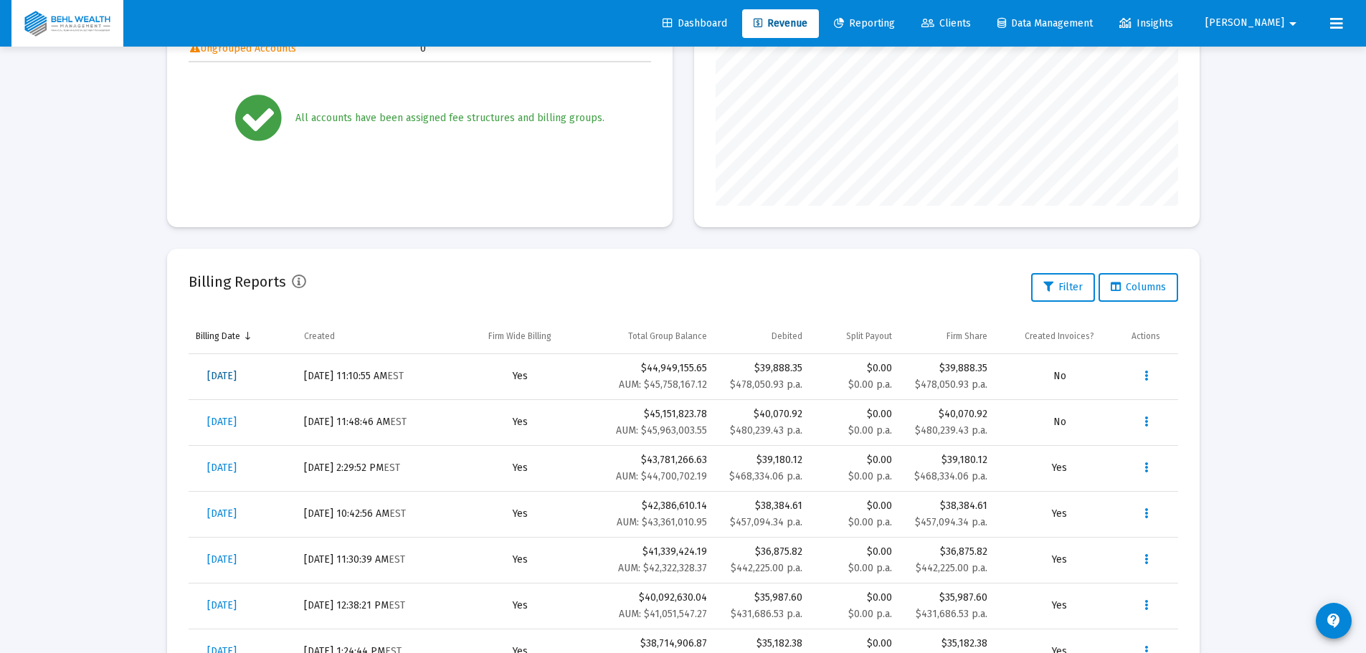
click at [237, 378] on span "[DATE]" at bounding box center [221, 376] width 29 height 12
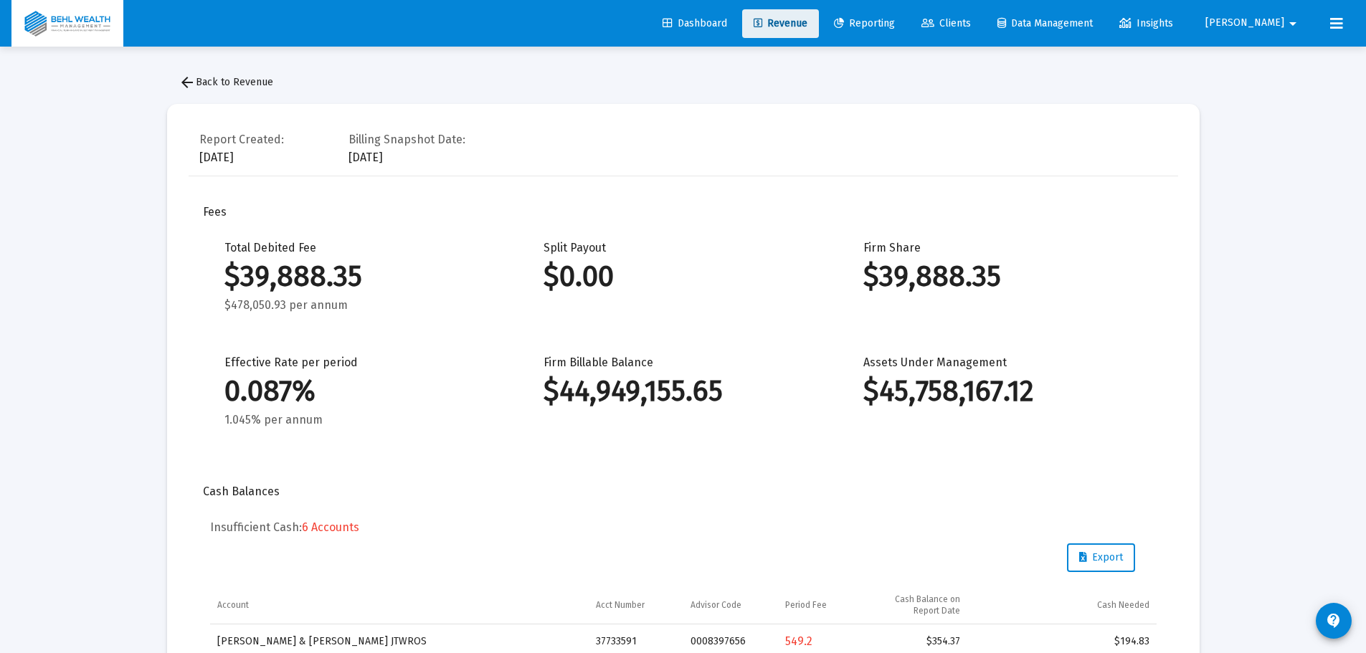
click at [819, 32] on link "Revenue" at bounding box center [780, 23] width 77 height 29
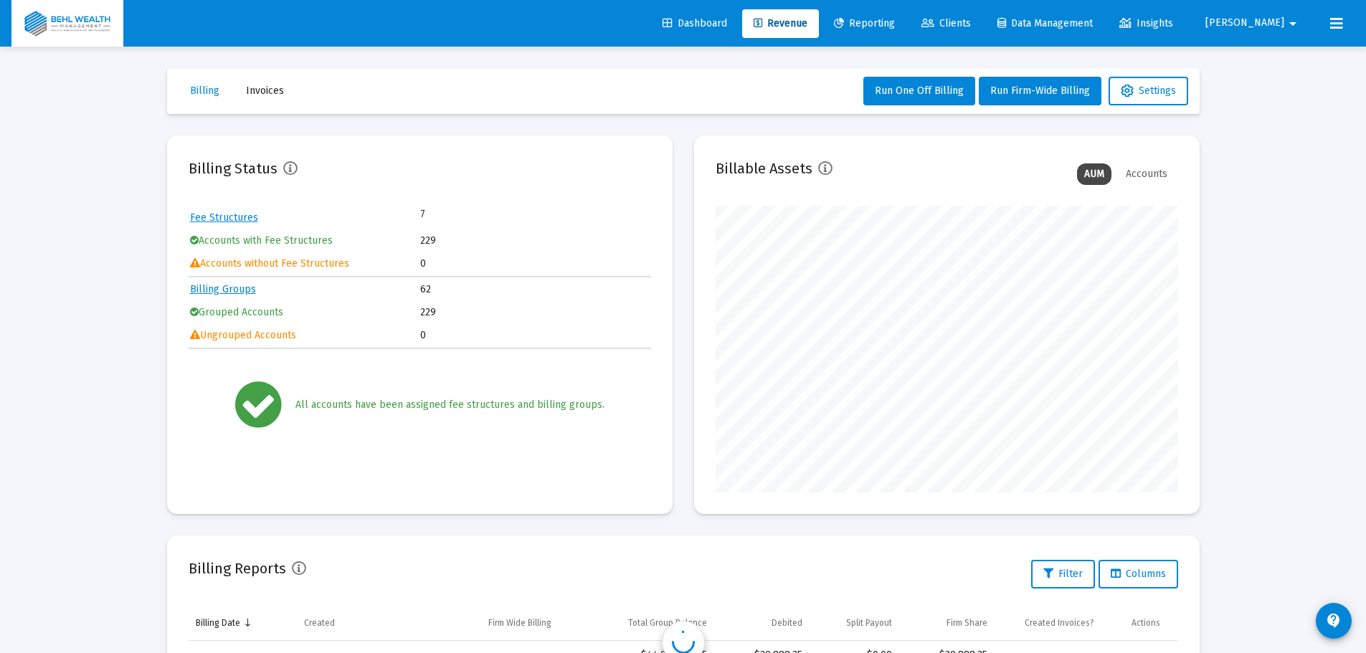
scroll to position [287, 463]
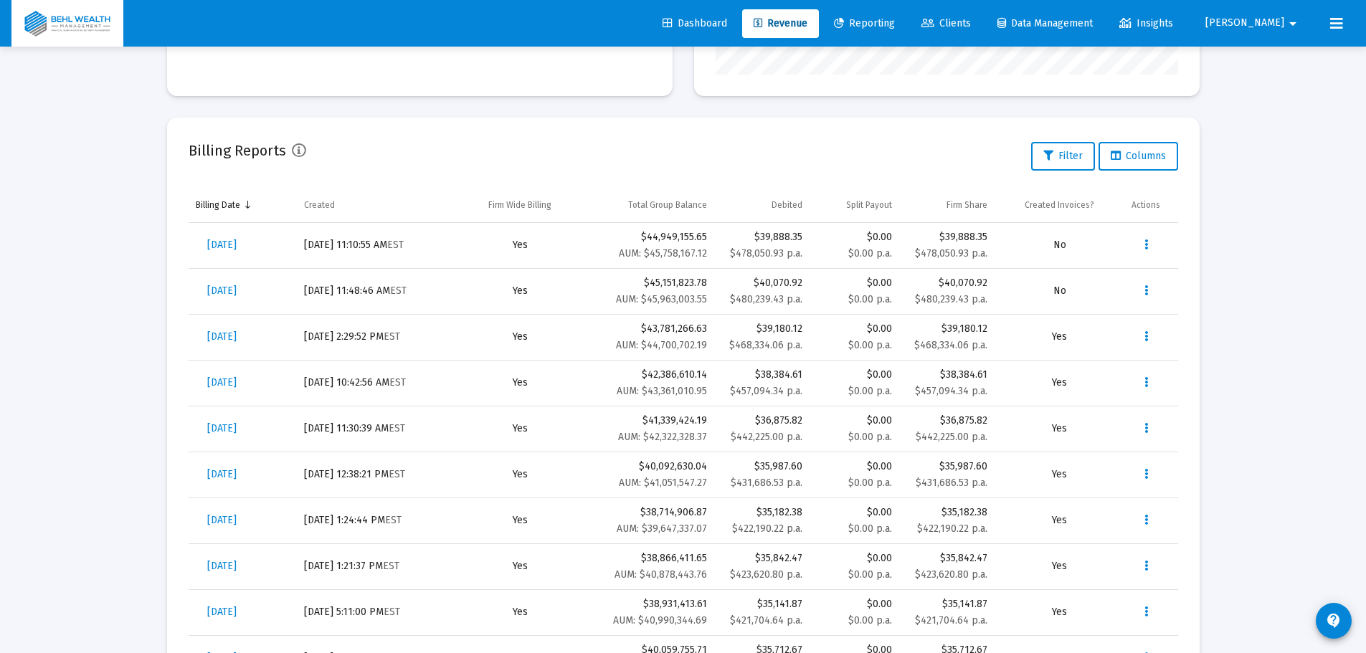
scroll to position [430, 0]
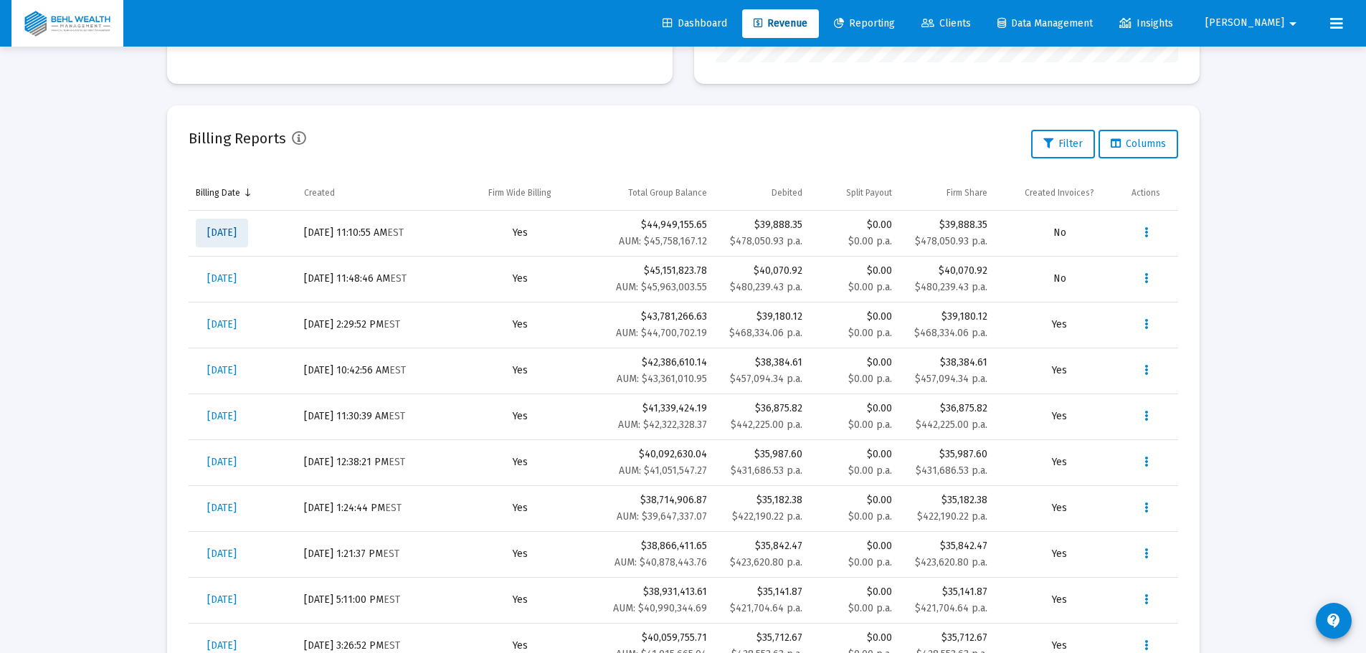
click at [237, 227] on span "[DATE]" at bounding box center [221, 233] width 29 height 12
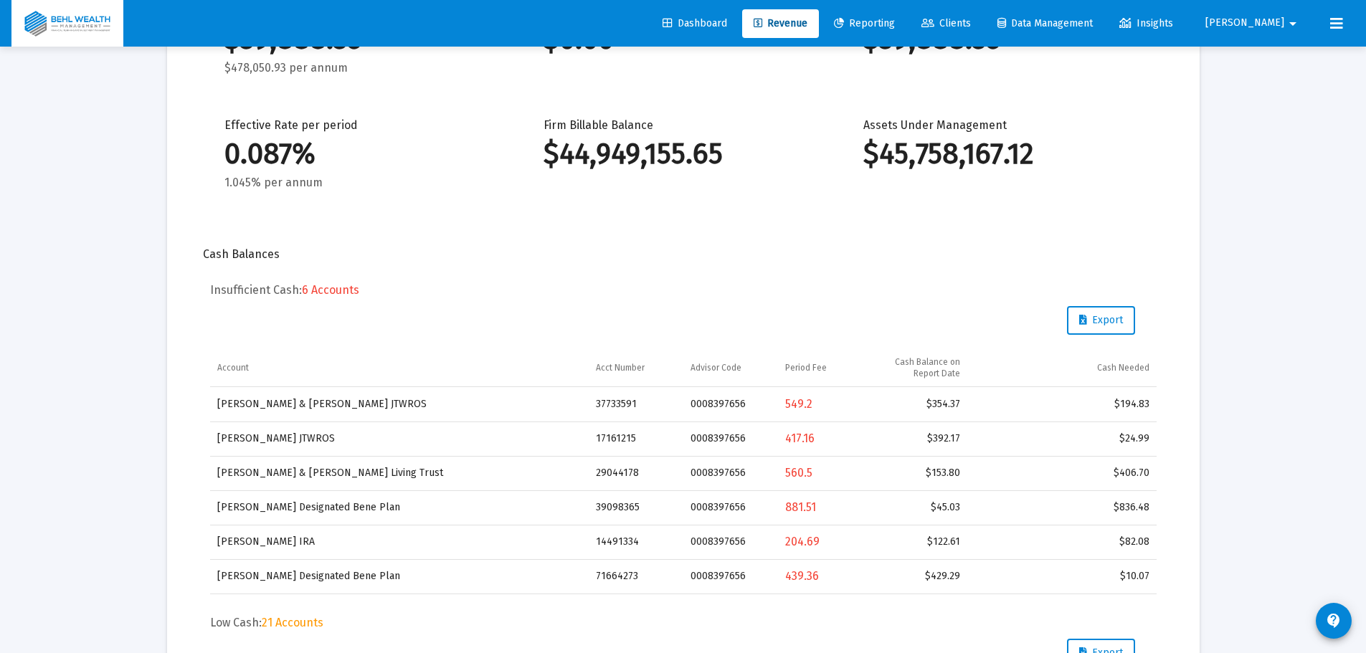
scroll to position [334, 0]
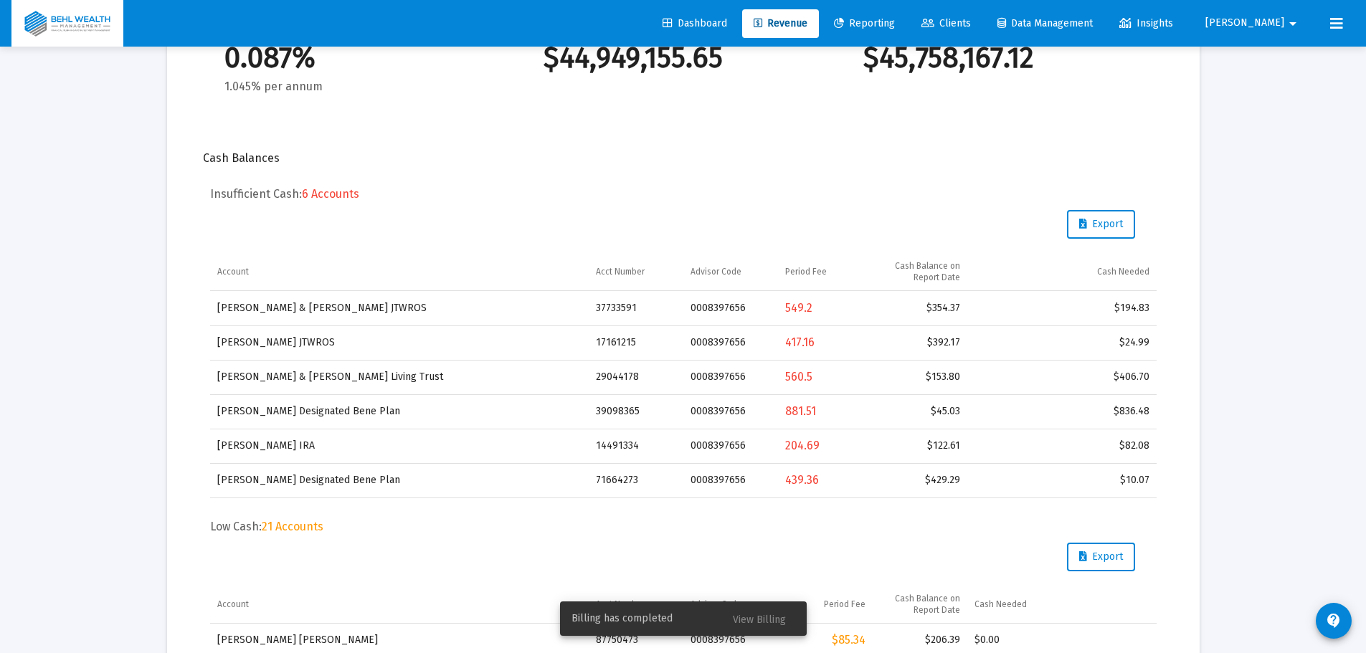
click at [772, 622] on span "View Billing" at bounding box center [759, 620] width 53 height 12
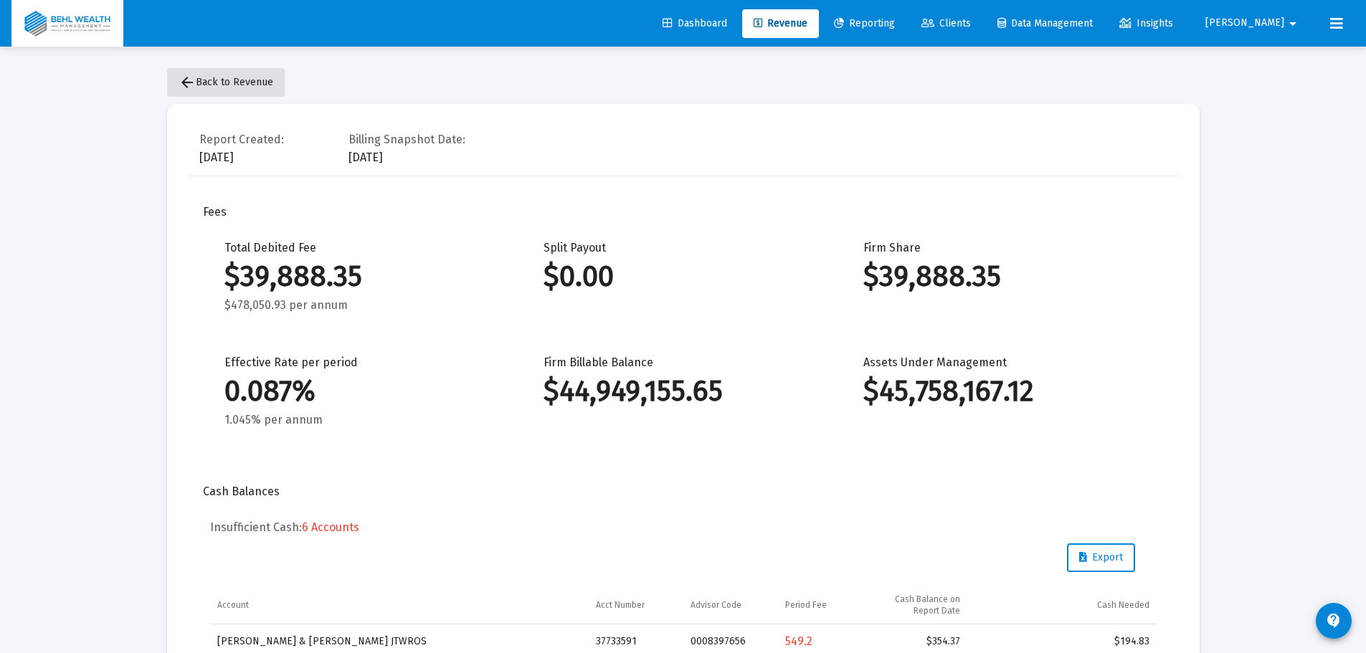
click at [248, 88] on button "arrow_back Back to Revenue" at bounding box center [226, 82] width 118 height 29
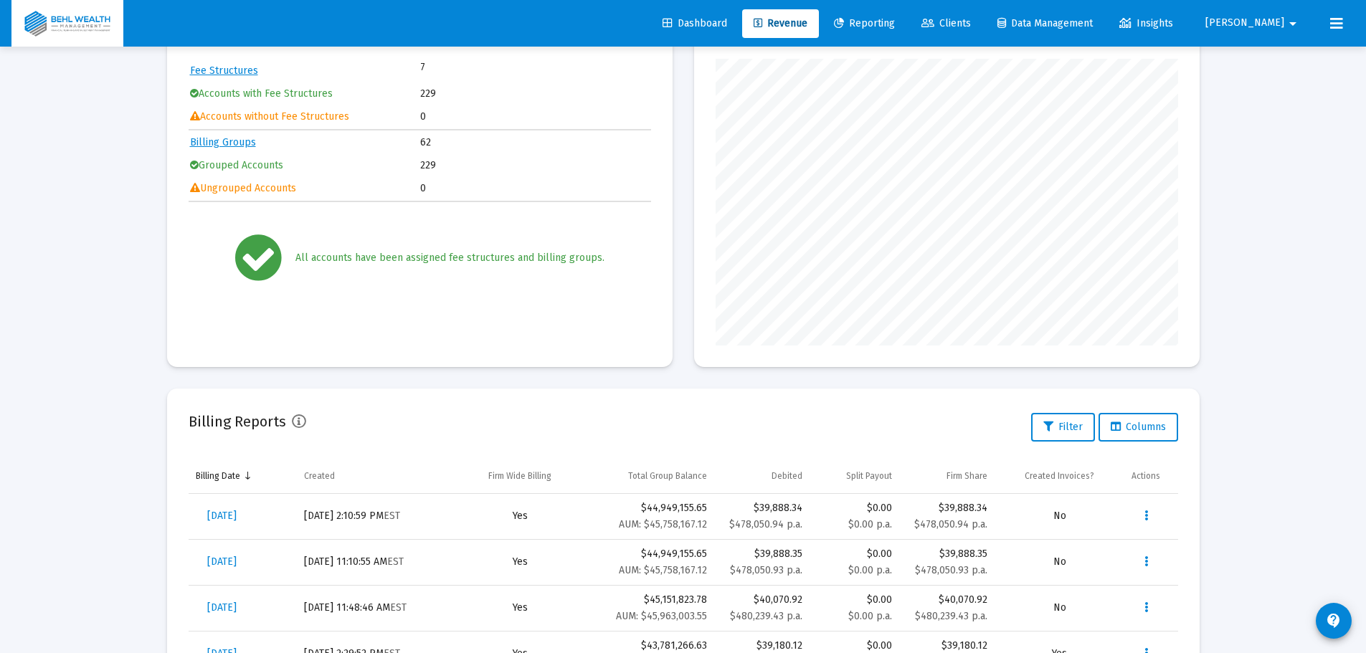
scroll to position [359, 0]
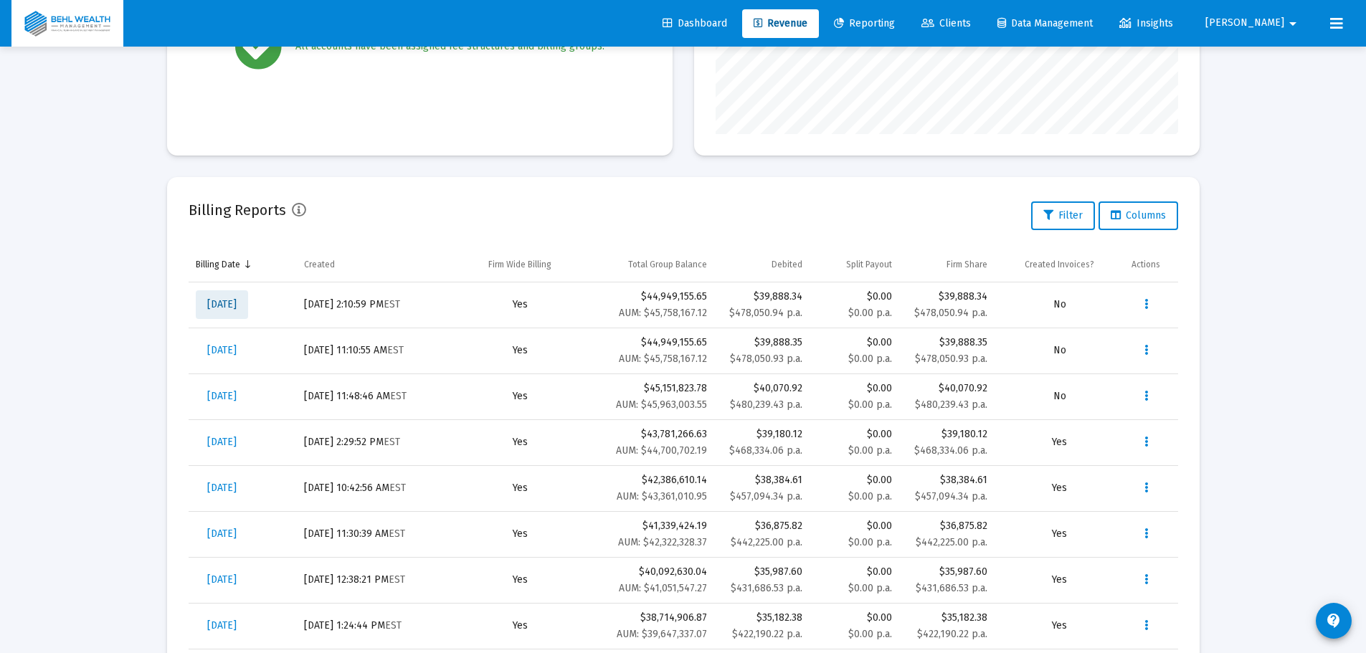
click at [237, 305] on span "[DATE]" at bounding box center [221, 304] width 29 height 12
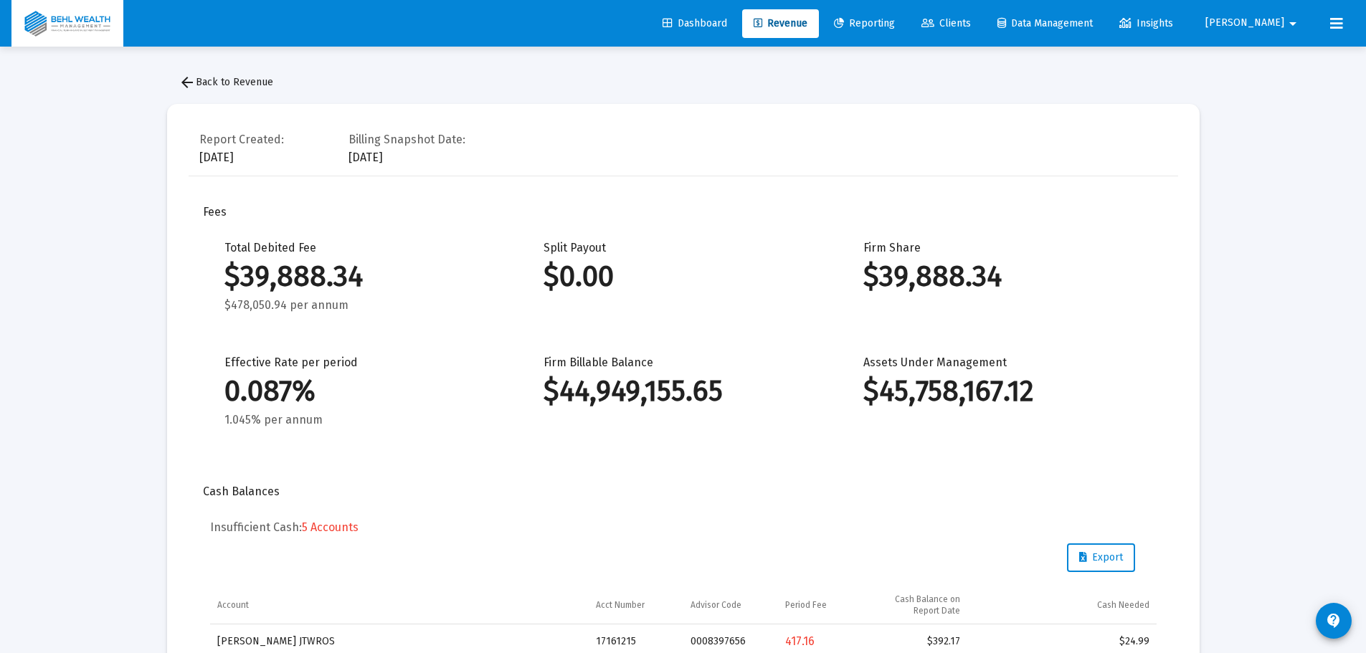
scroll to position [359, 0]
